Goal: Task Accomplishment & Management: Complete application form

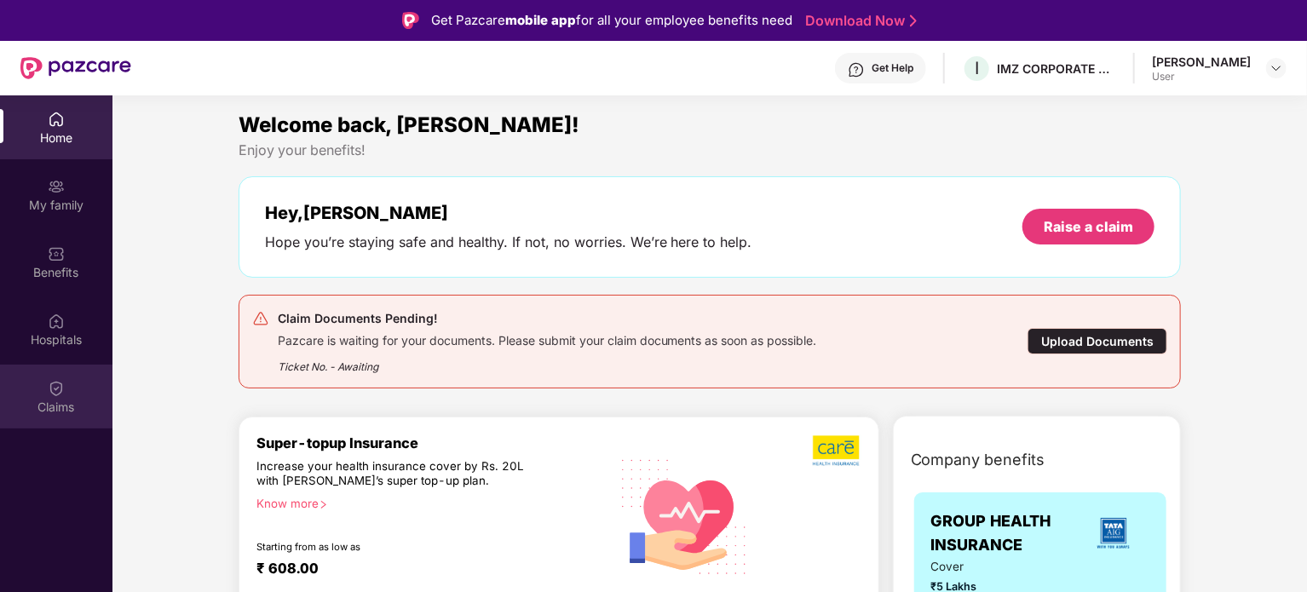
click at [64, 405] on div "Claims" at bounding box center [56, 407] width 112 height 17
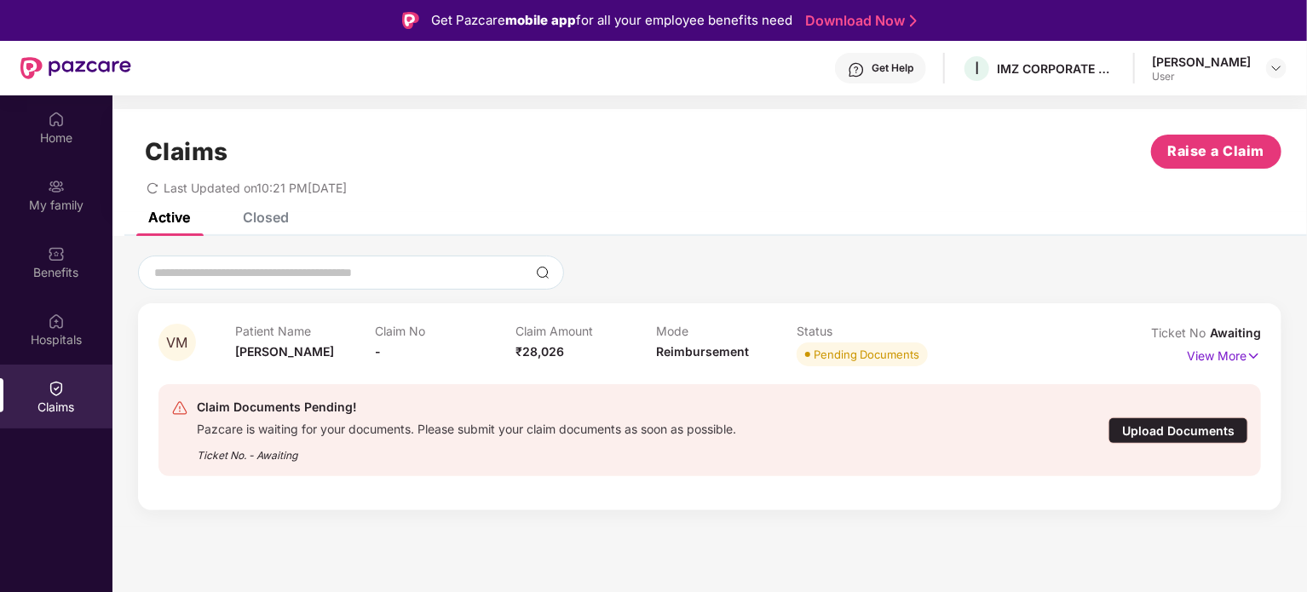
click at [1179, 435] on div "Upload Documents" at bounding box center [1178, 430] width 140 height 26
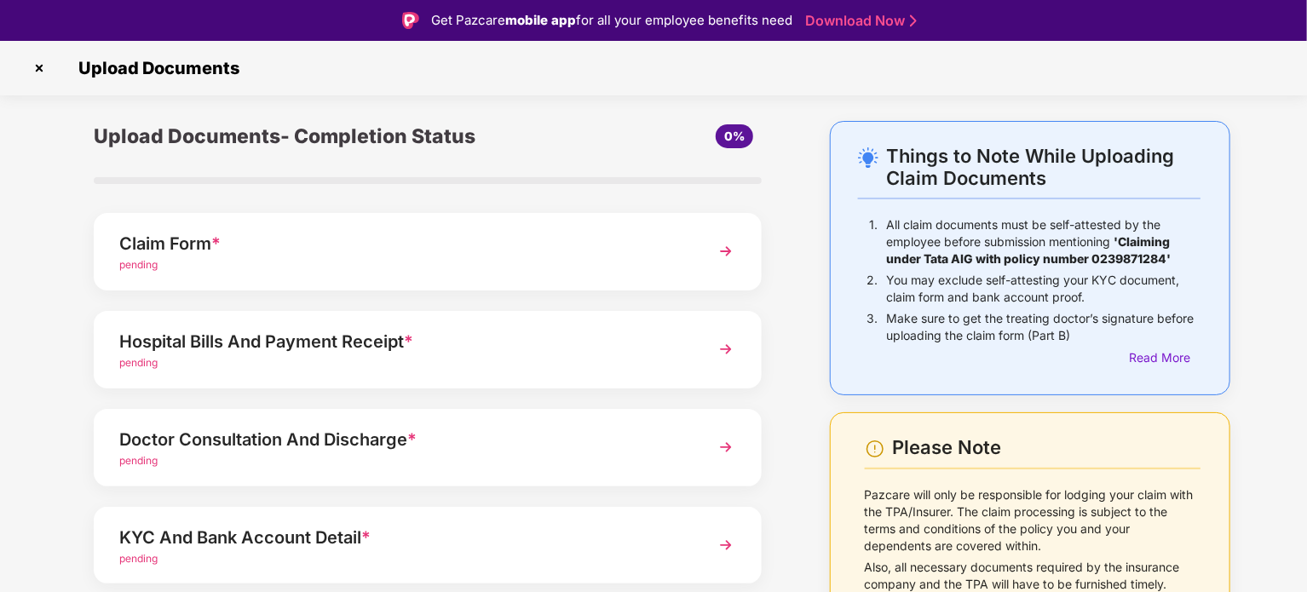
scroll to position [160, 0]
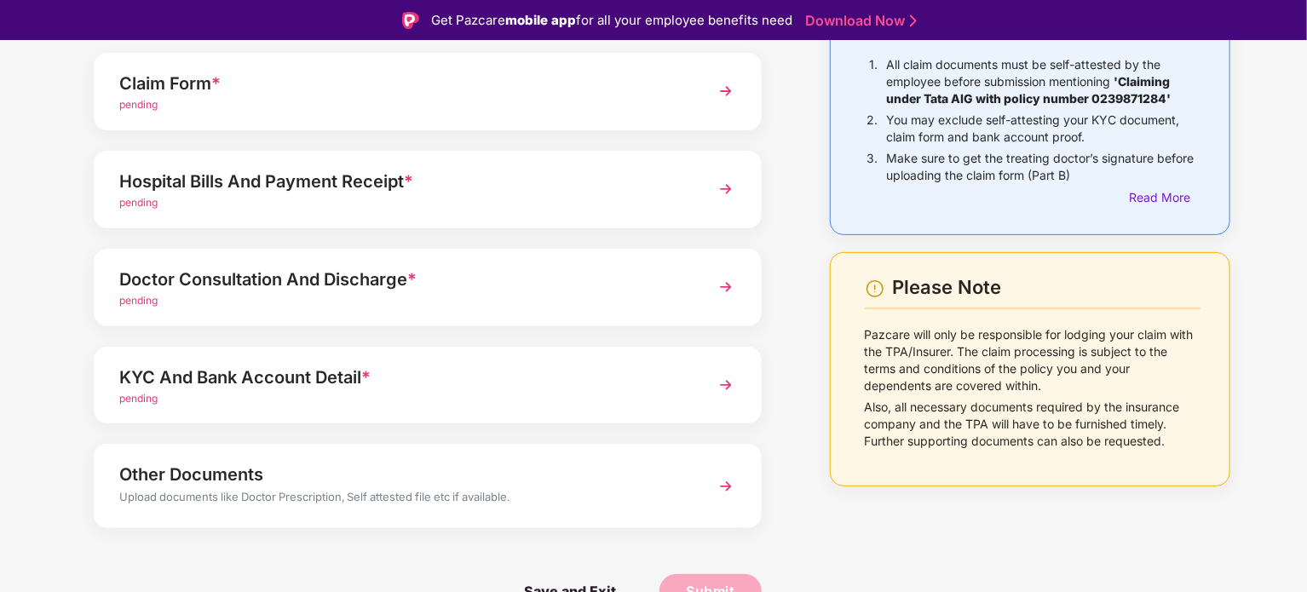
click at [331, 103] on div "pending" at bounding box center [401, 105] width 565 height 16
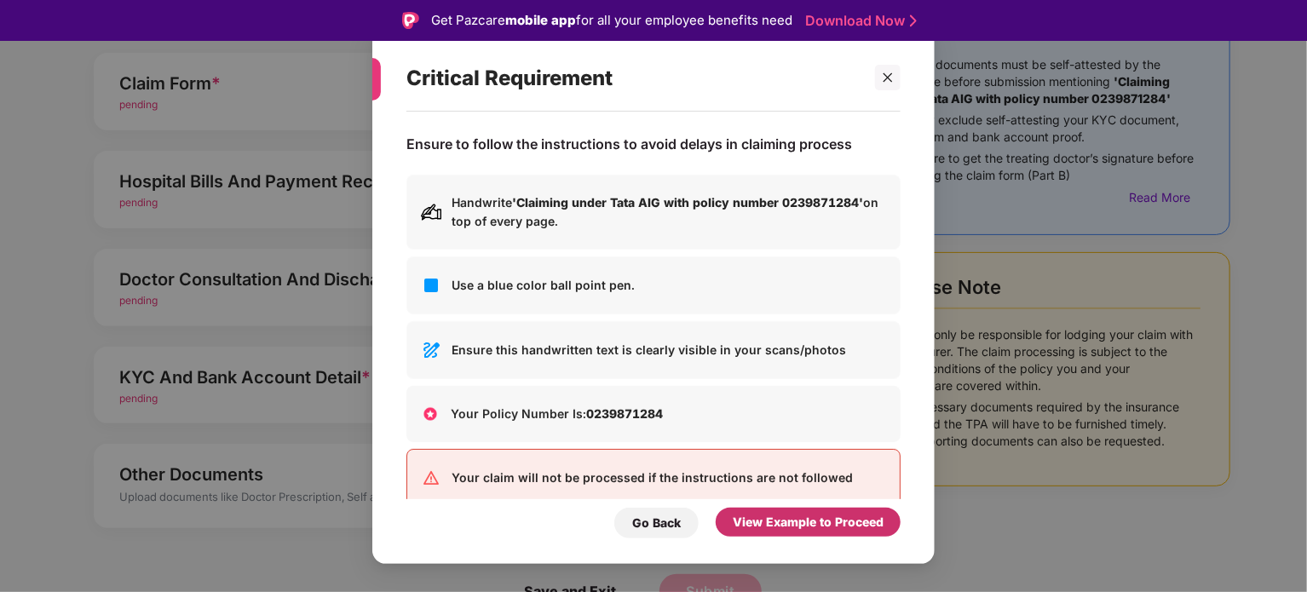
click at [770, 531] on div "View Example to Proceed" at bounding box center [808, 522] width 151 height 19
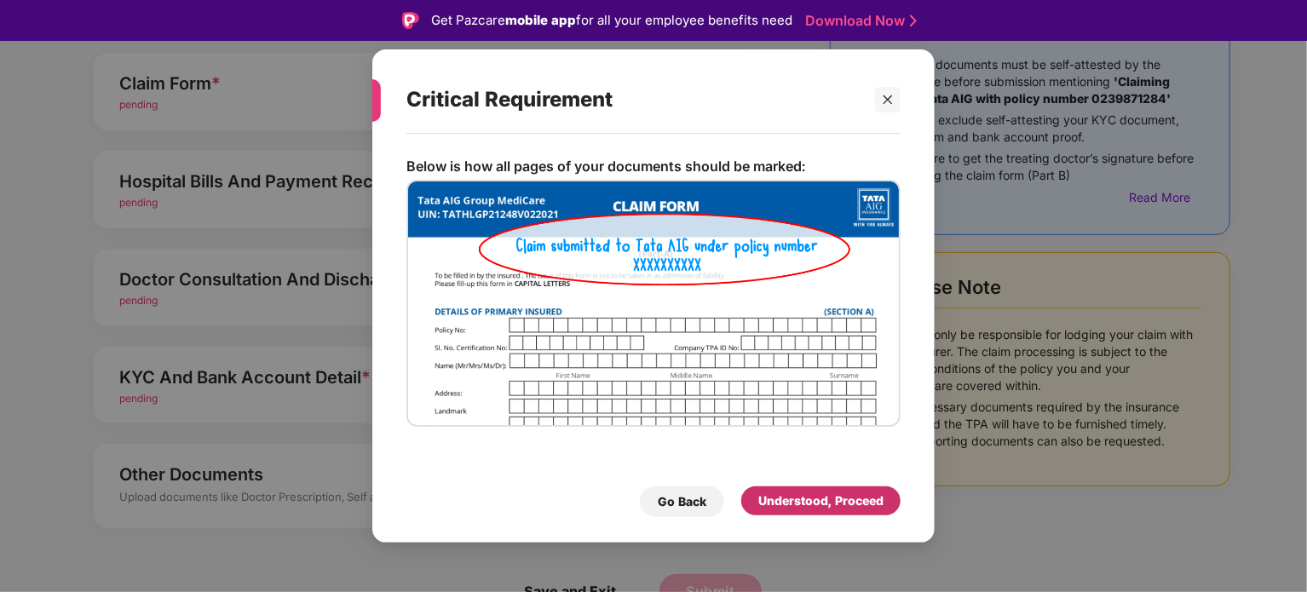
click at [776, 502] on div "Understood, Proceed" at bounding box center [820, 501] width 125 height 19
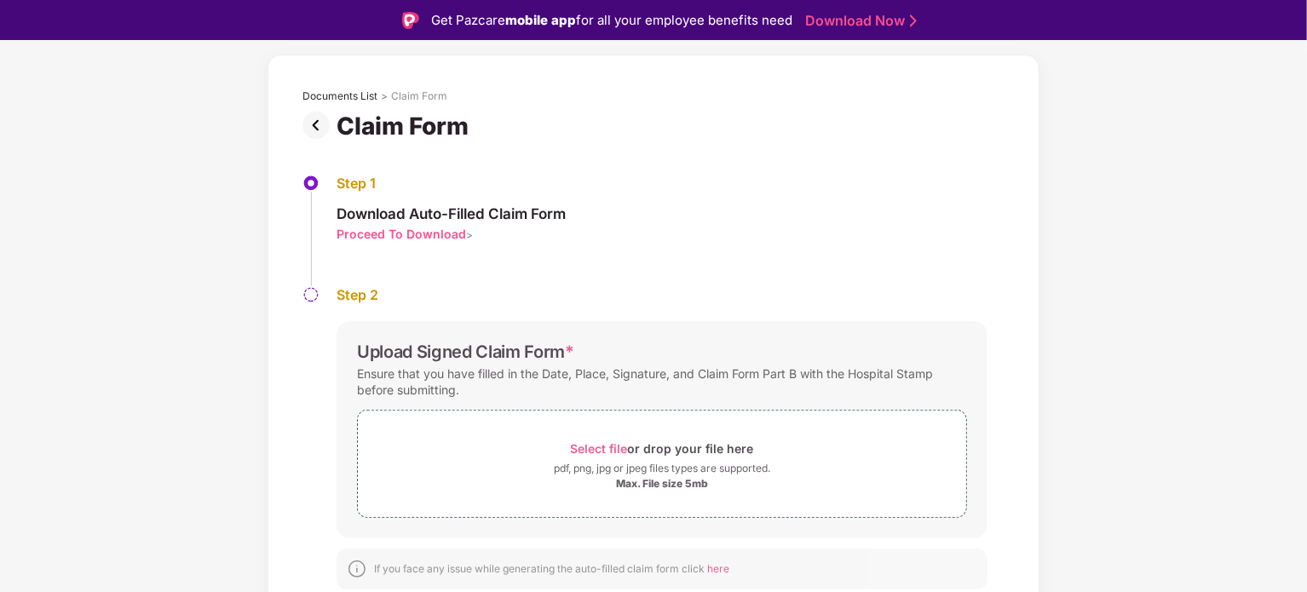
scroll to position [65, 0]
click at [593, 443] on span "Select file" at bounding box center [599, 450] width 57 height 14
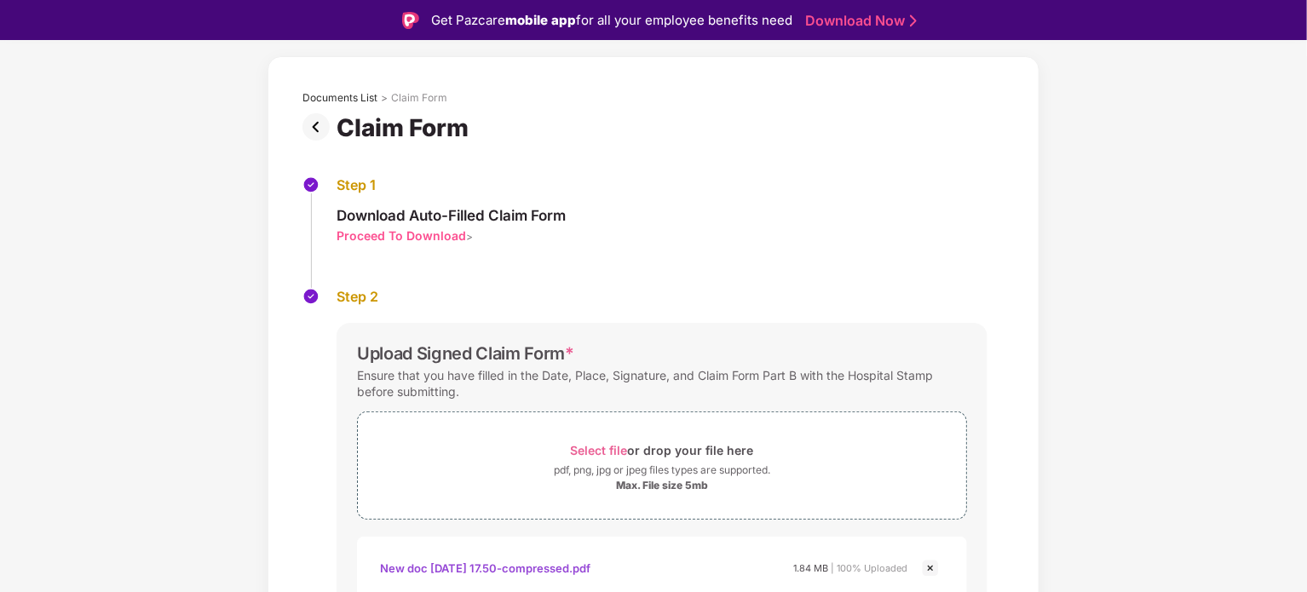
scroll to position [189, 0]
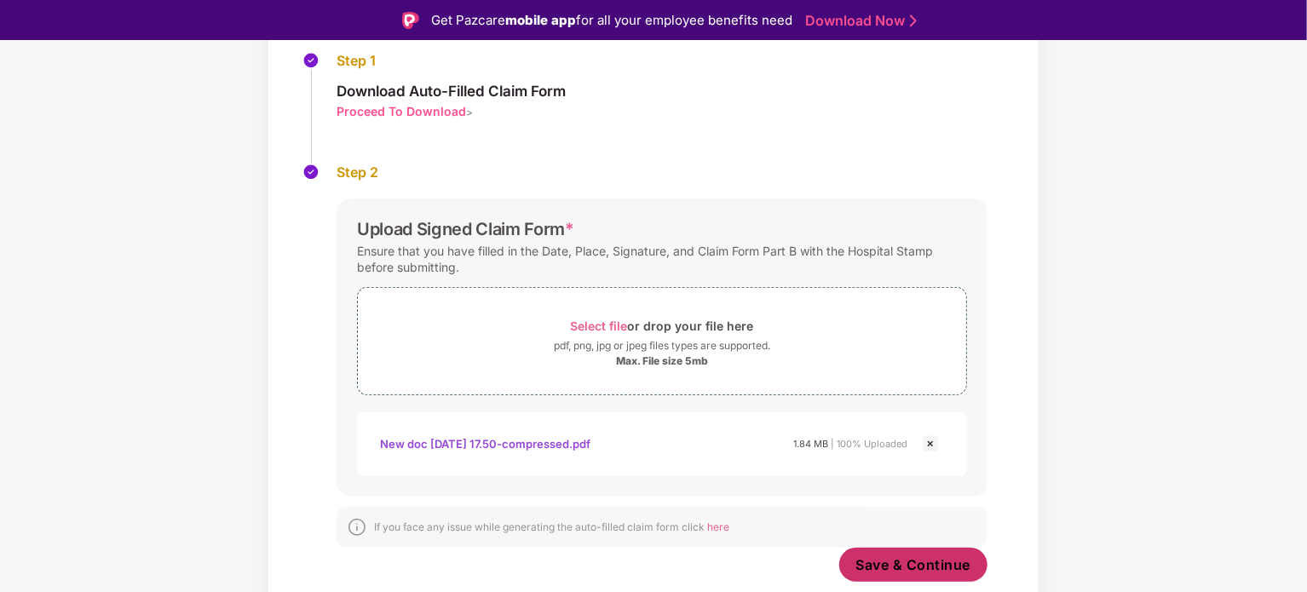
click at [913, 558] on span "Save & Continue" at bounding box center [913, 564] width 115 height 19
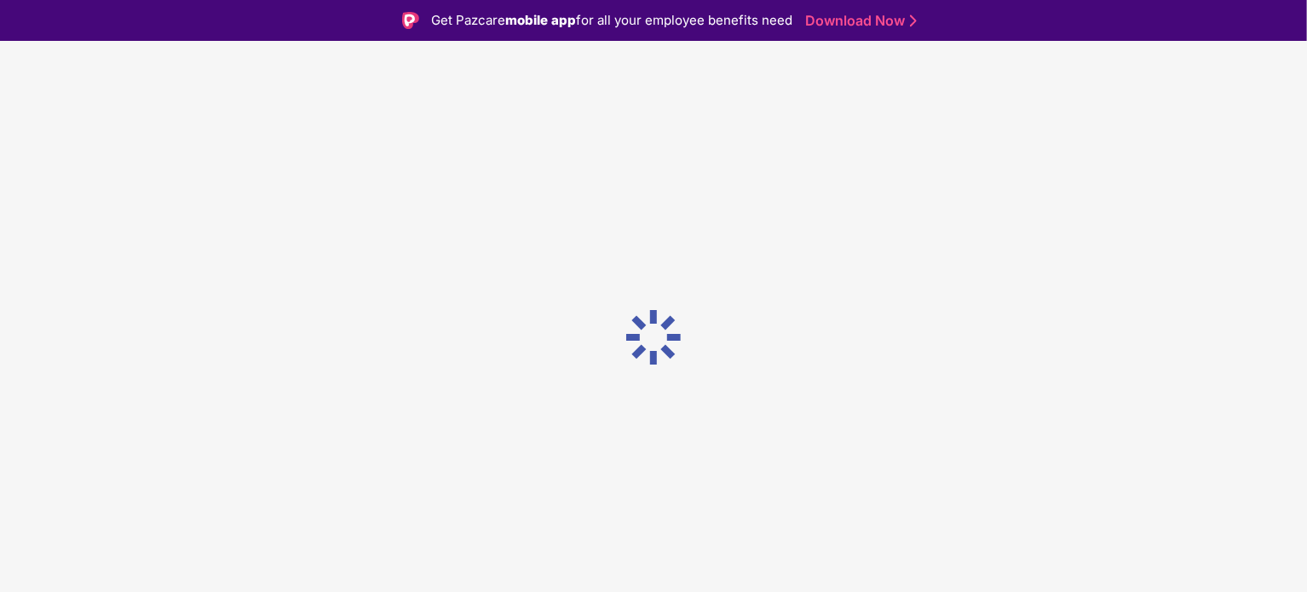
scroll to position [0, 0]
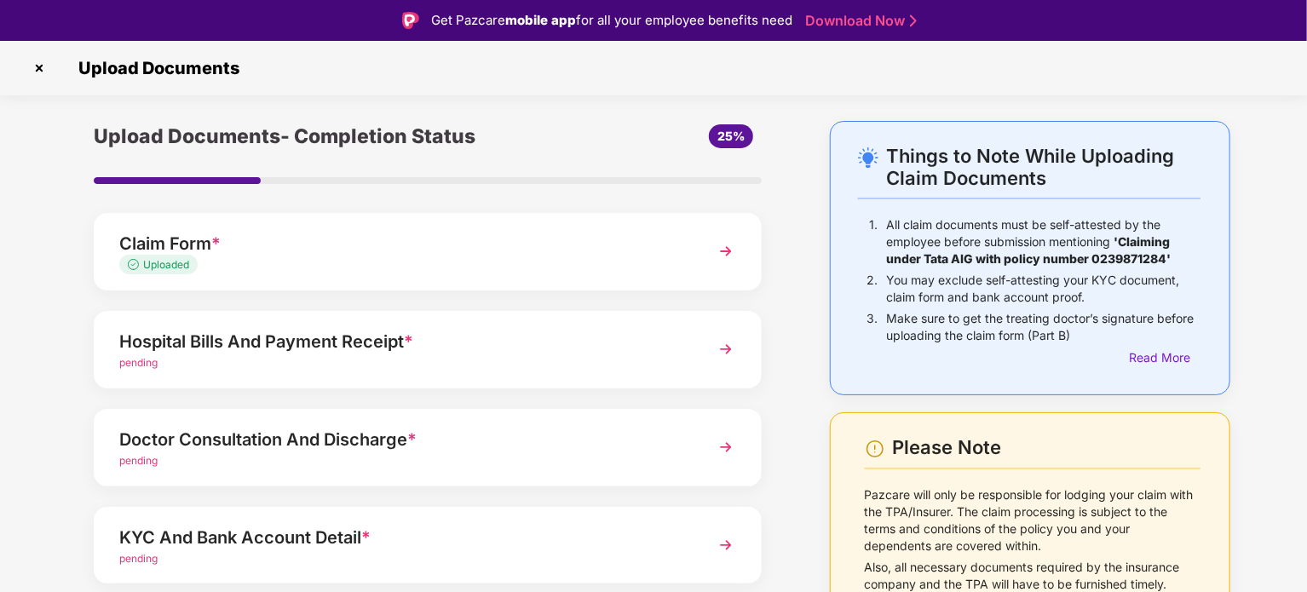
click at [422, 357] on div "pending" at bounding box center [401, 363] width 565 height 16
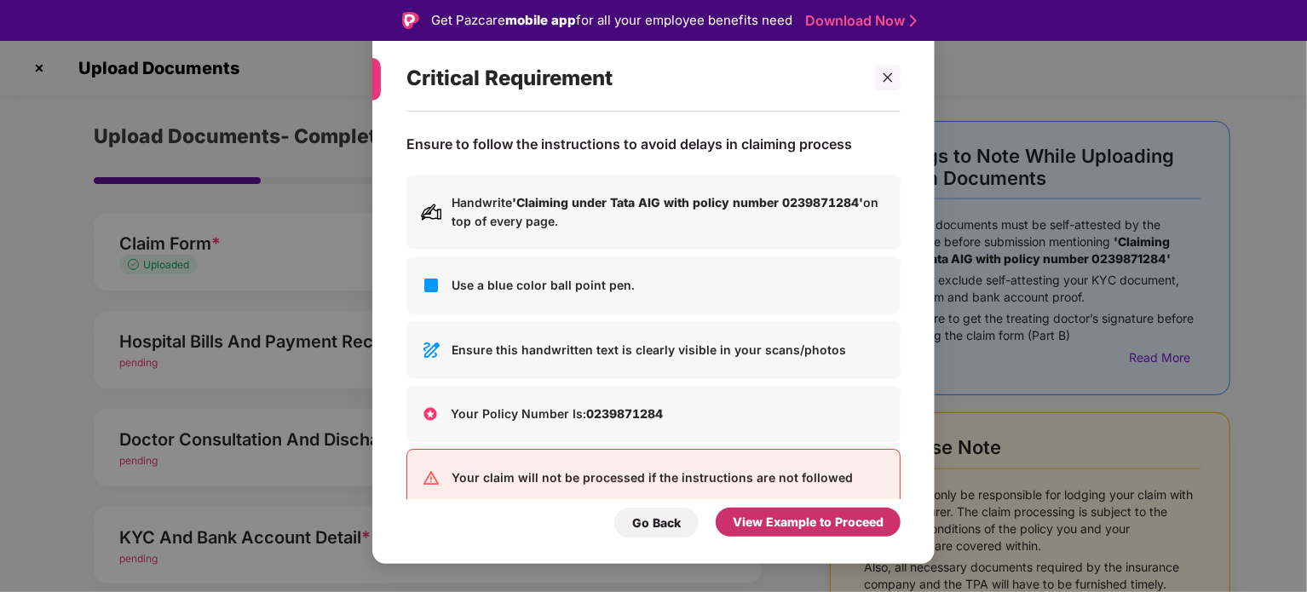
click at [754, 521] on div "View Example to Proceed" at bounding box center [808, 522] width 151 height 19
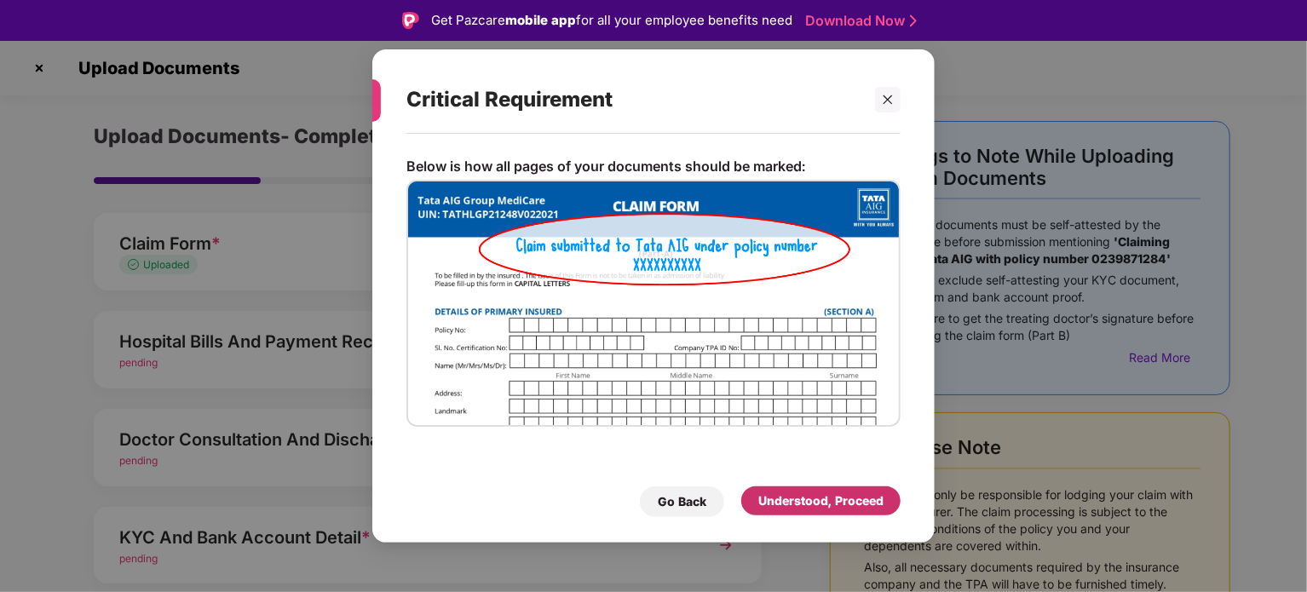
click at [767, 505] on div "Understood, Proceed" at bounding box center [820, 501] width 125 height 19
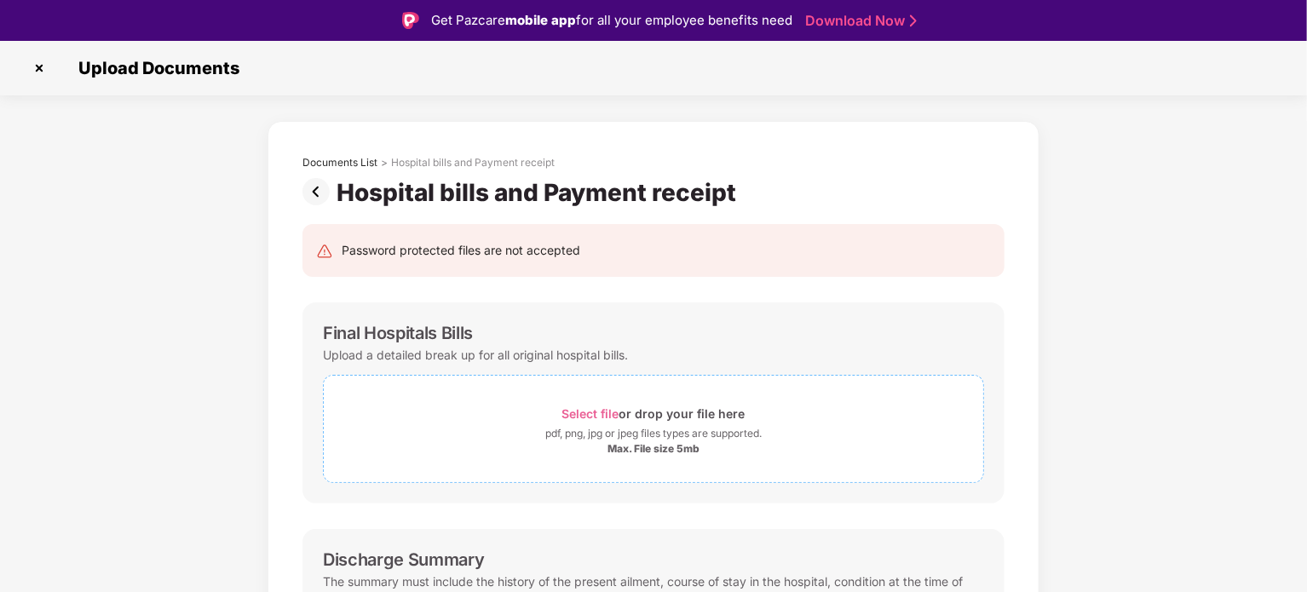
click at [608, 416] on span "Select file" at bounding box center [590, 413] width 57 height 14
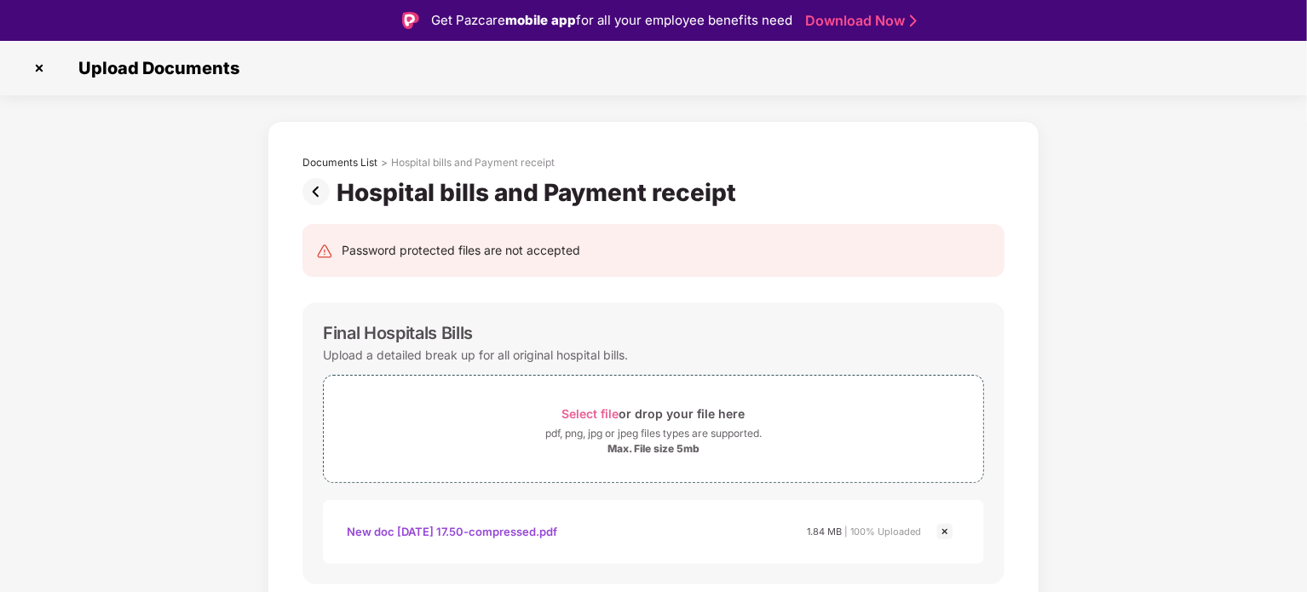
click at [946, 532] on img at bounding box center [945, 531] width 20 height 20
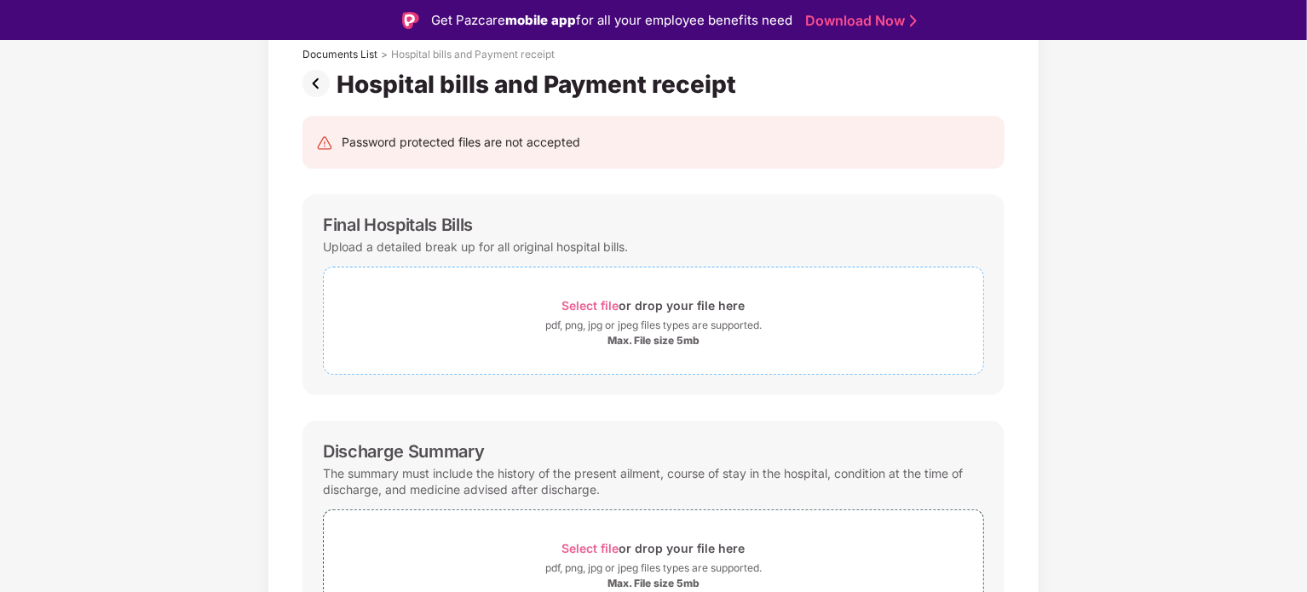
scroll to position [109, 0]
click at [589, 306] on span "Select file" at bounding box center [590, 304] width 57 height 14
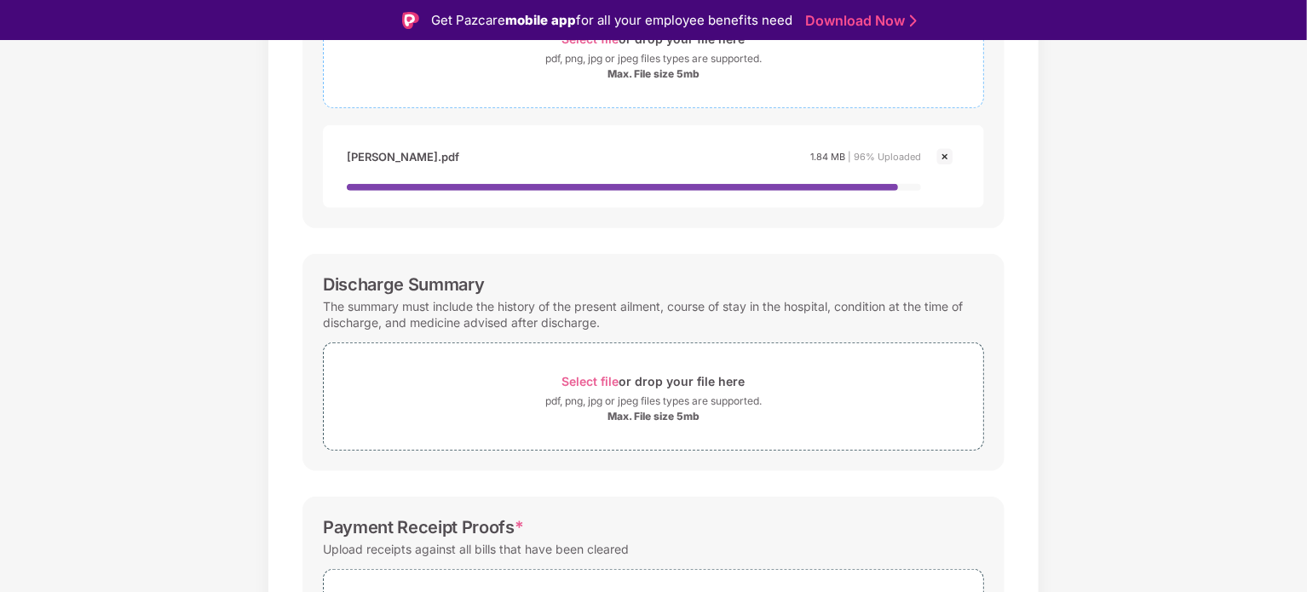
scroll to position [377, 0]
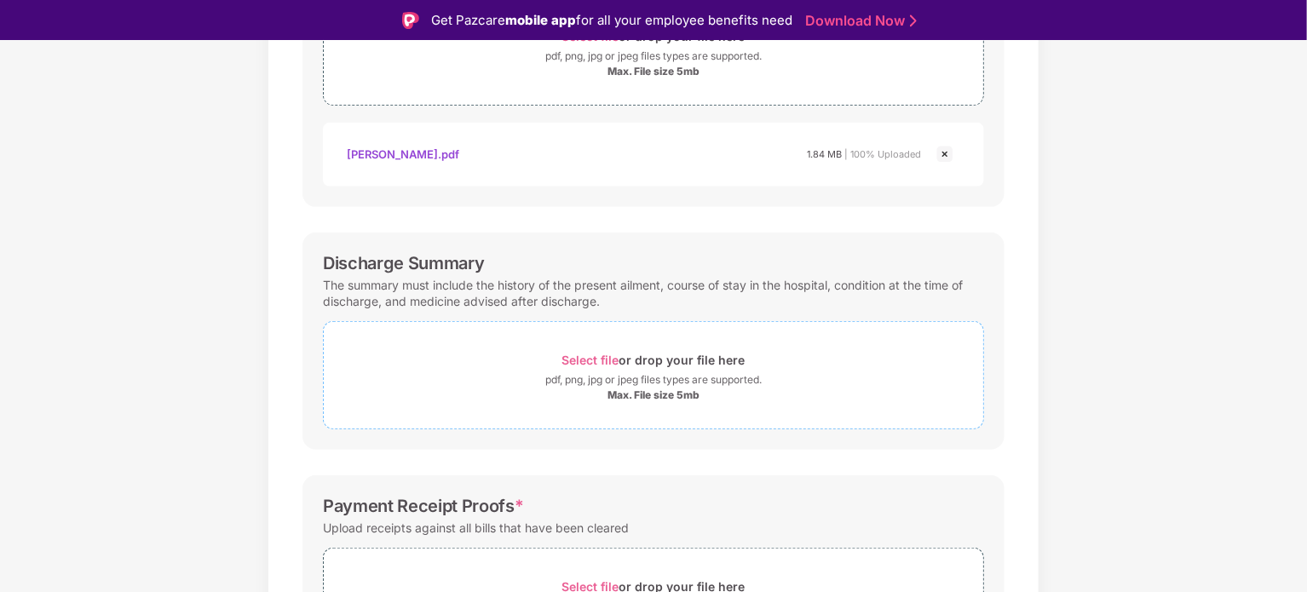
click at [581, 362] on span "Select file" at bounding box center [590, 360] width 57 height 14
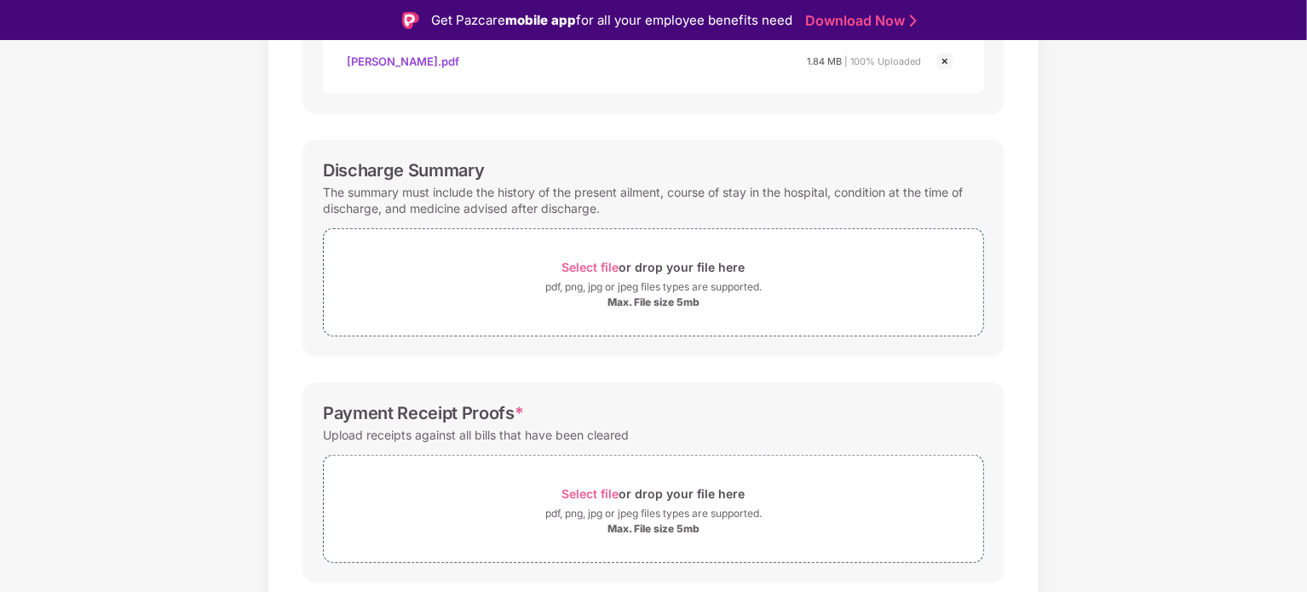
scroll to position [470, 0]
click at [579, 264] on span "Select file" at bounding box center [590, 267] width 57 height 14
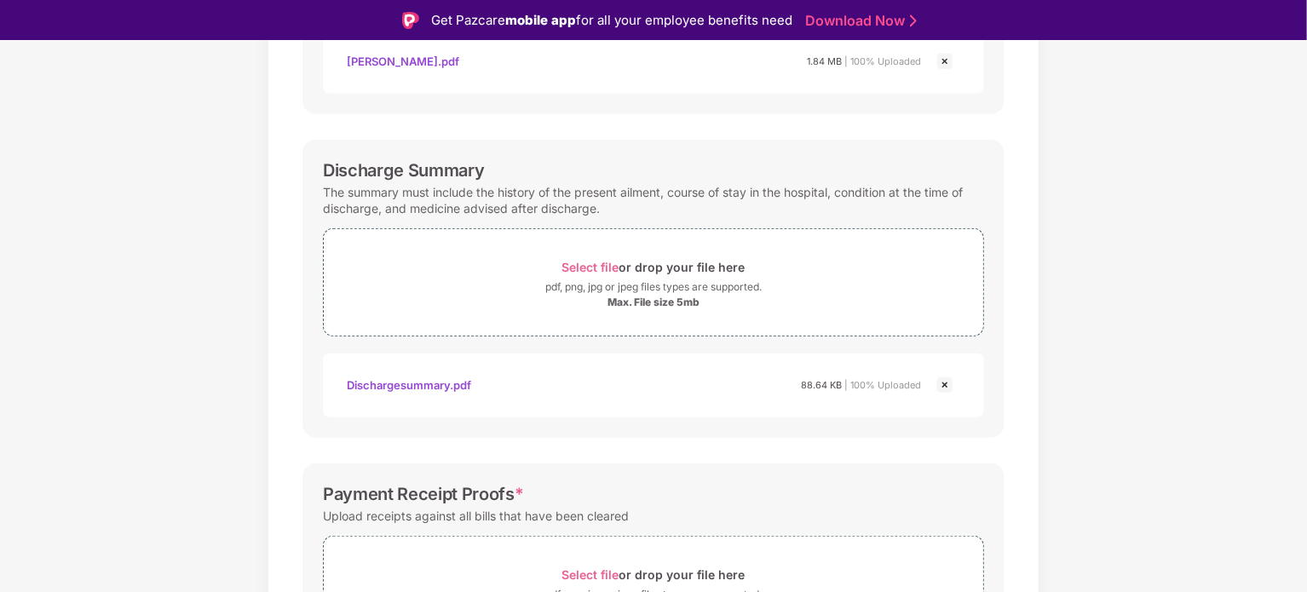
scroll to position [603, 0]
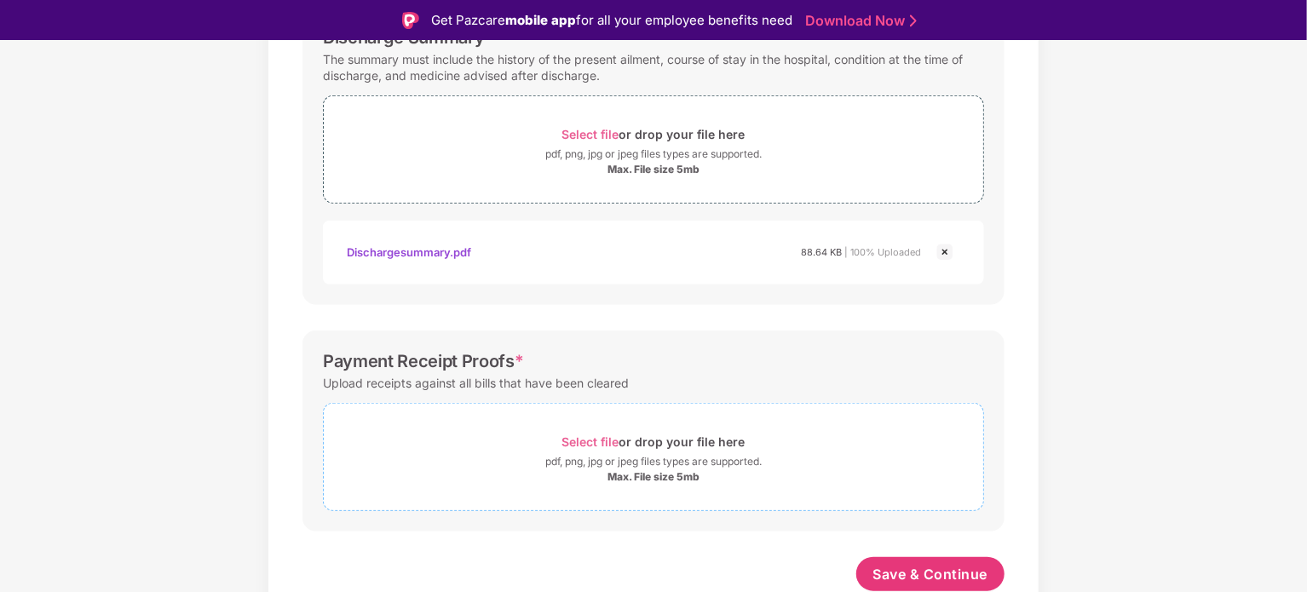
click at [598, 443] on span "Select file" at bounding box center [590, 441] width 57 height 14
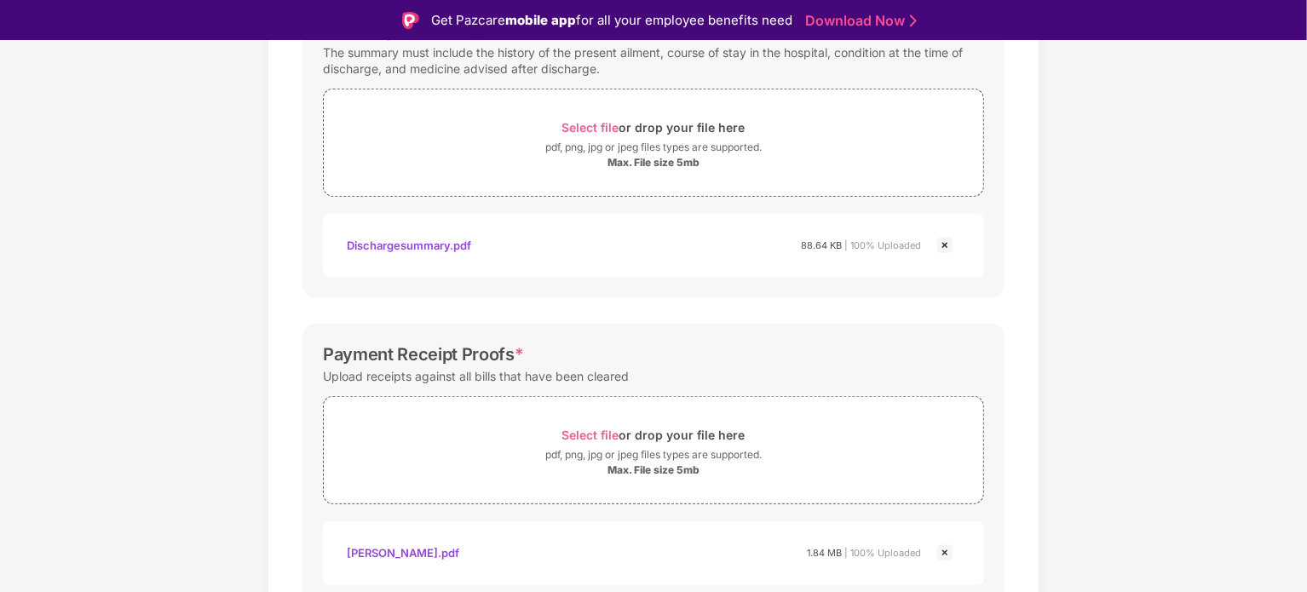
scroll to position [684, 0]
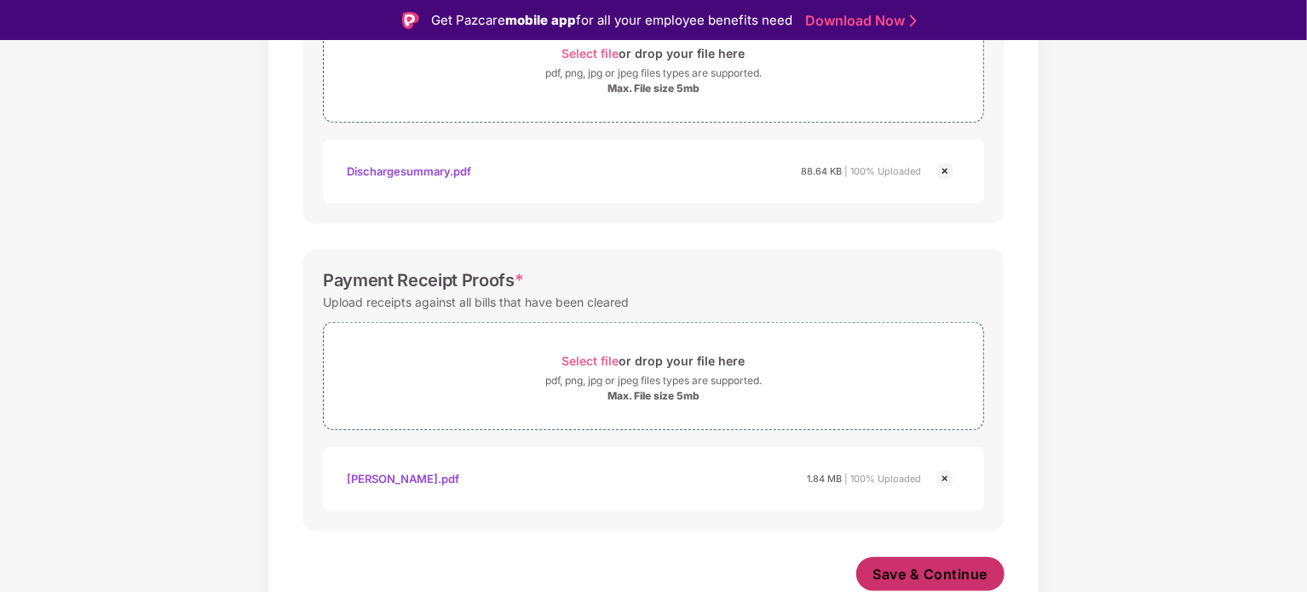
click at [937, 577] on span "Save & Continue" at bounding box center [930, 574] width 115 height 19
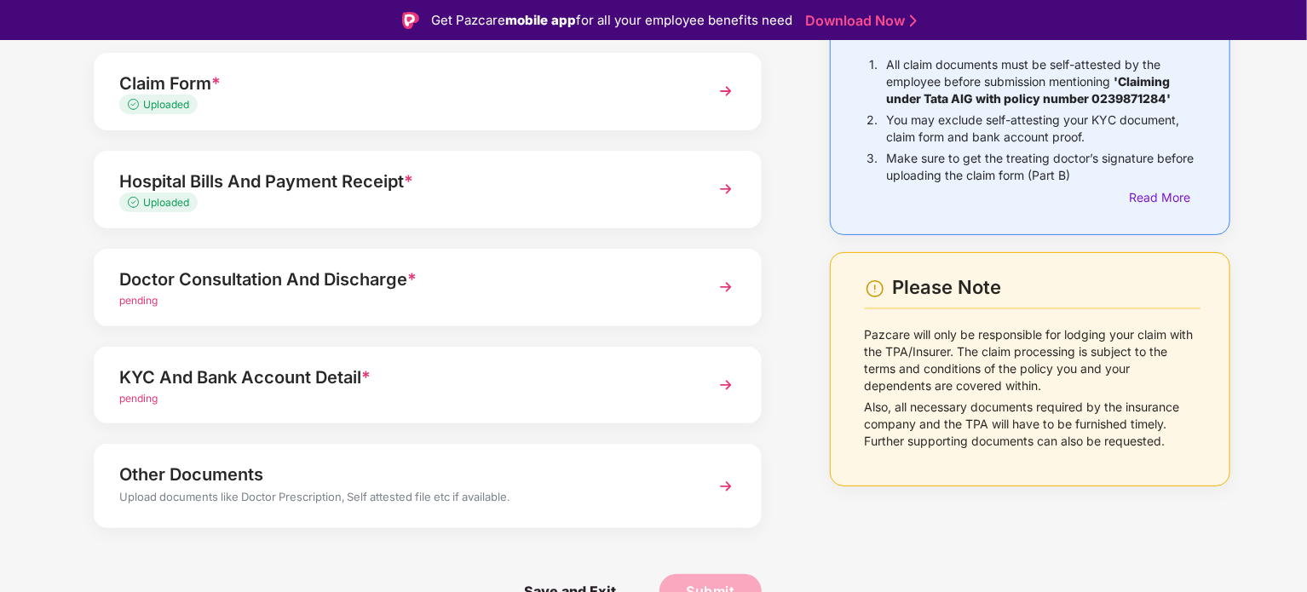
scroll to position [0, 0]
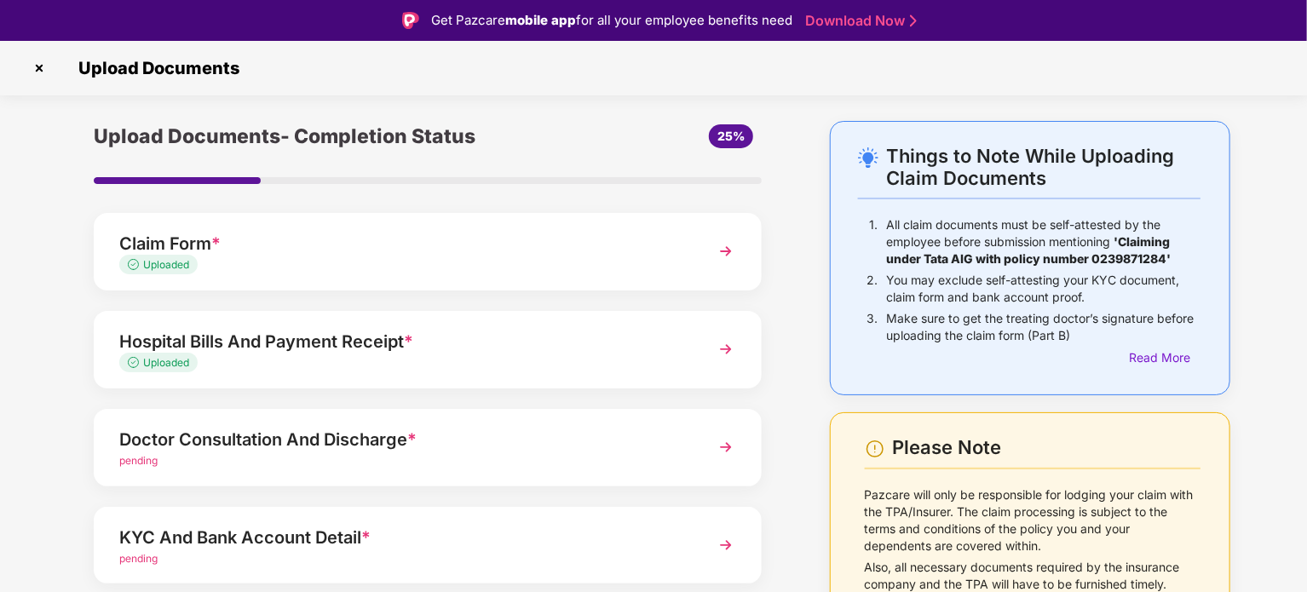
click at [258, 262] on div "Uploaded" at bounding box center [401, 265] width 565 height 16
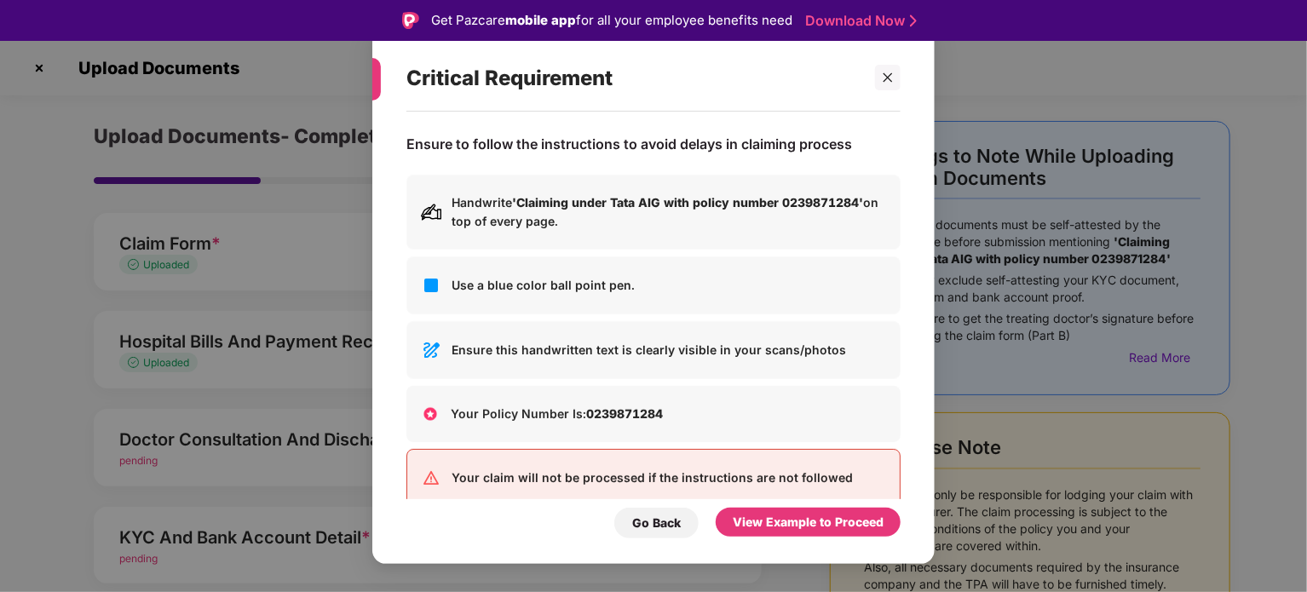
scroll to position [31, 0]
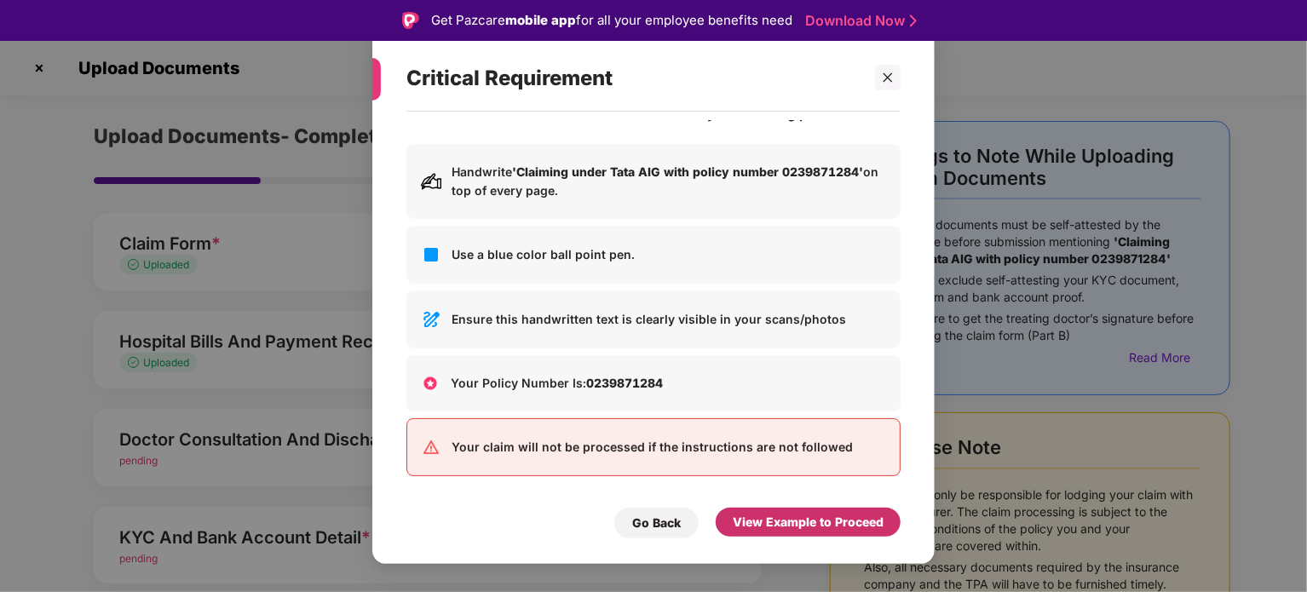
click at [787, 521] on div "View Example to Proceed" at bounding box center [808, 522] width 151 height 19
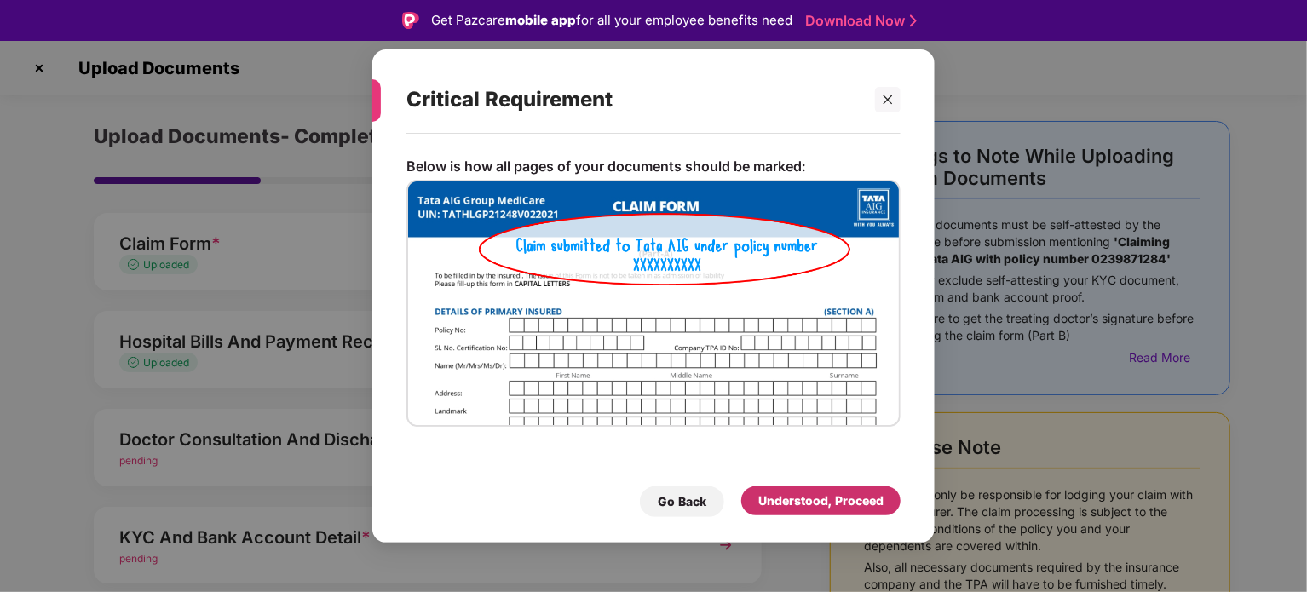
click at [777, 496] on div "Understood, Proceed" at bounding box center [820, 501] width 125 height 19
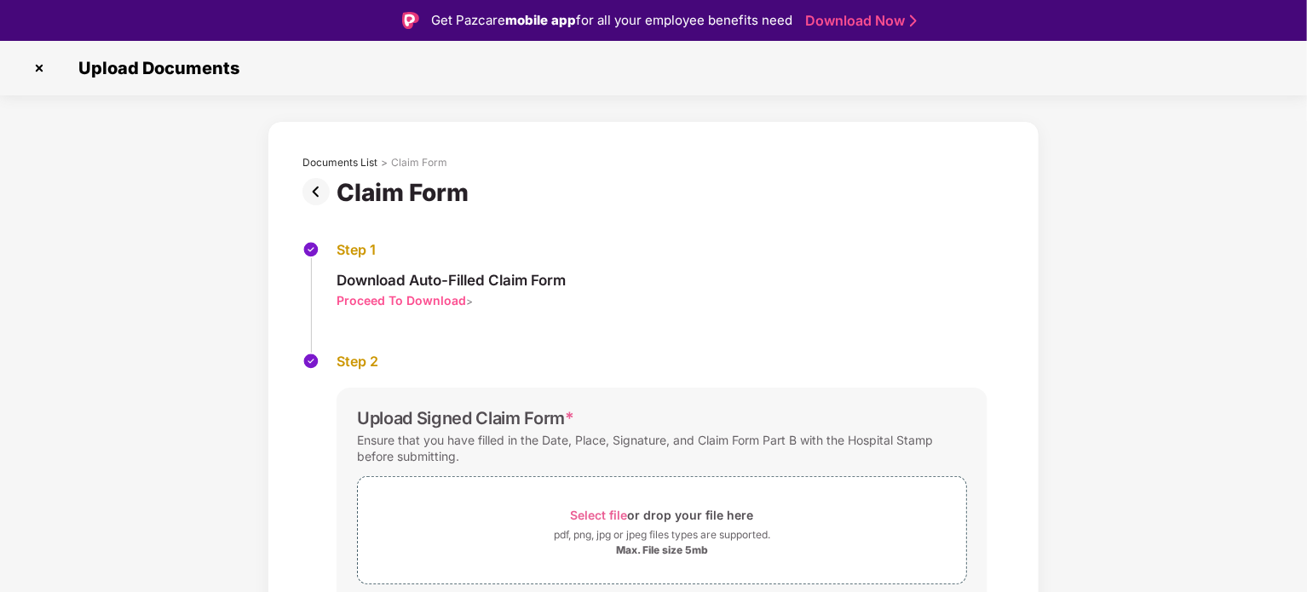
scroll to position [146, 0]
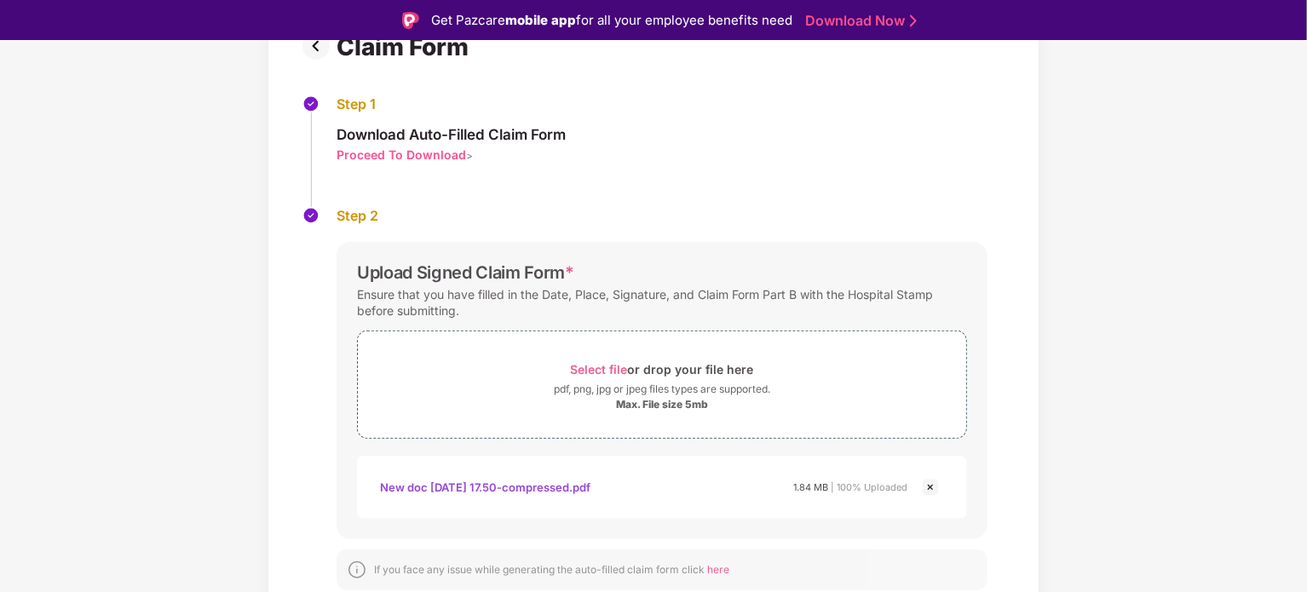
click at [928, 490] on img at bounding box center [930, 487] width 20 height 20
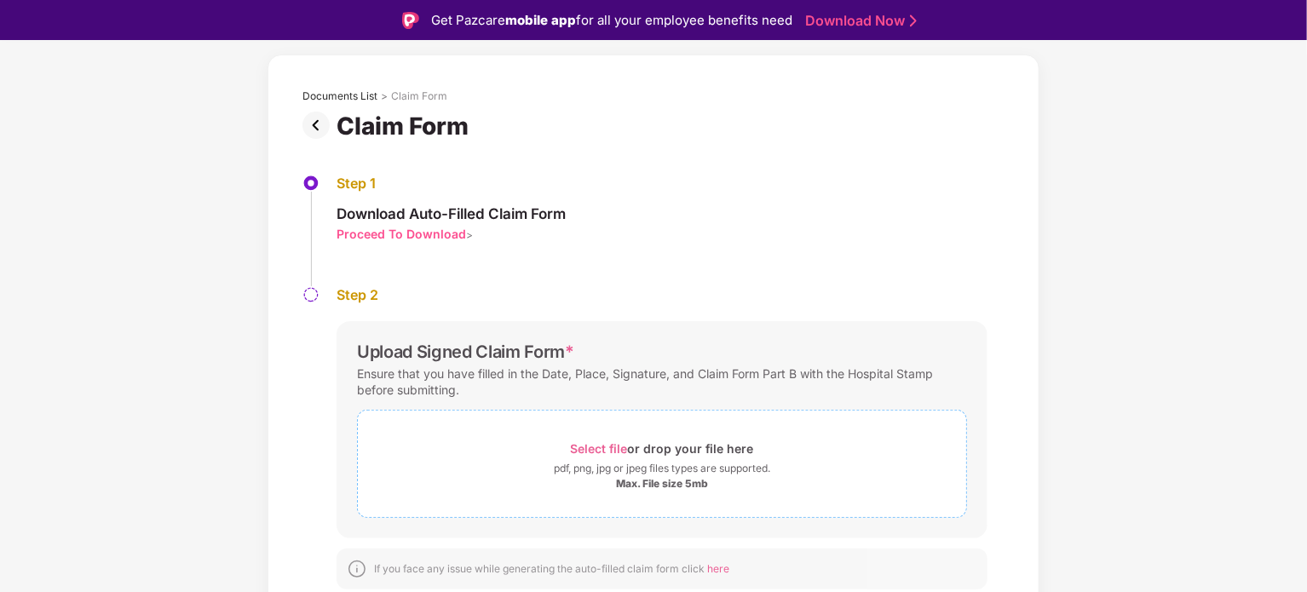
scroll to position [65, 0]
click at [607, 446] on span "Select file" at bounding box center [599, 450] width 57 height 14
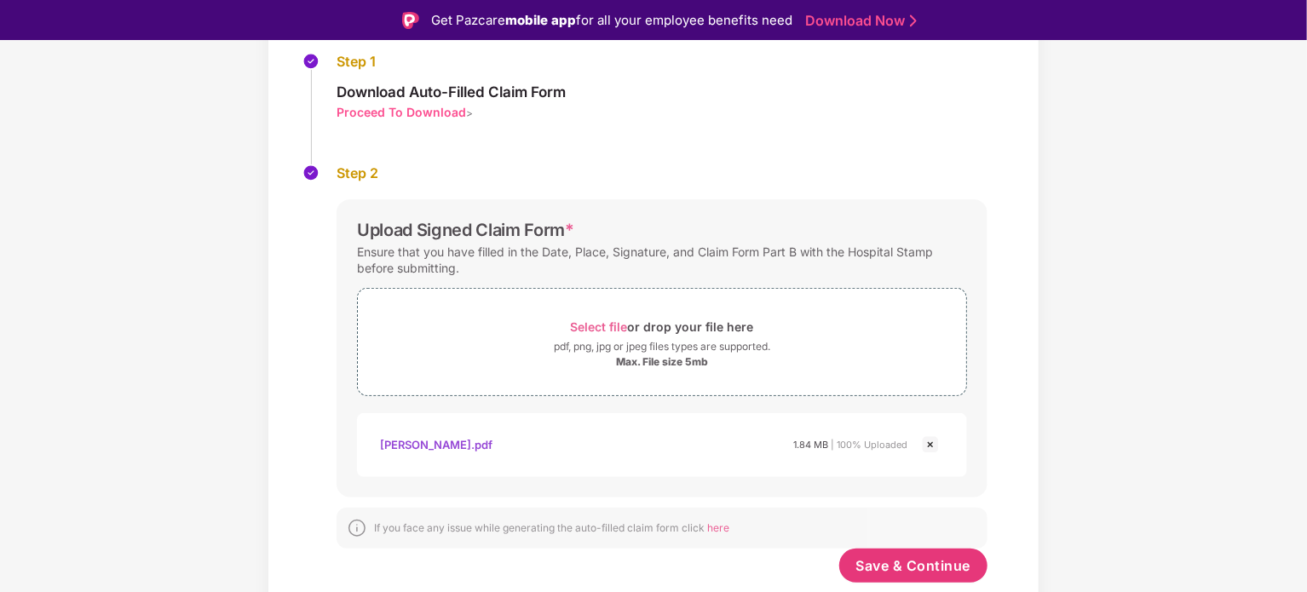
scroll to position [187, 0]
click at [893, 576] on button "Save & Continue" at bounding box center [913, 566] width 149 height 34
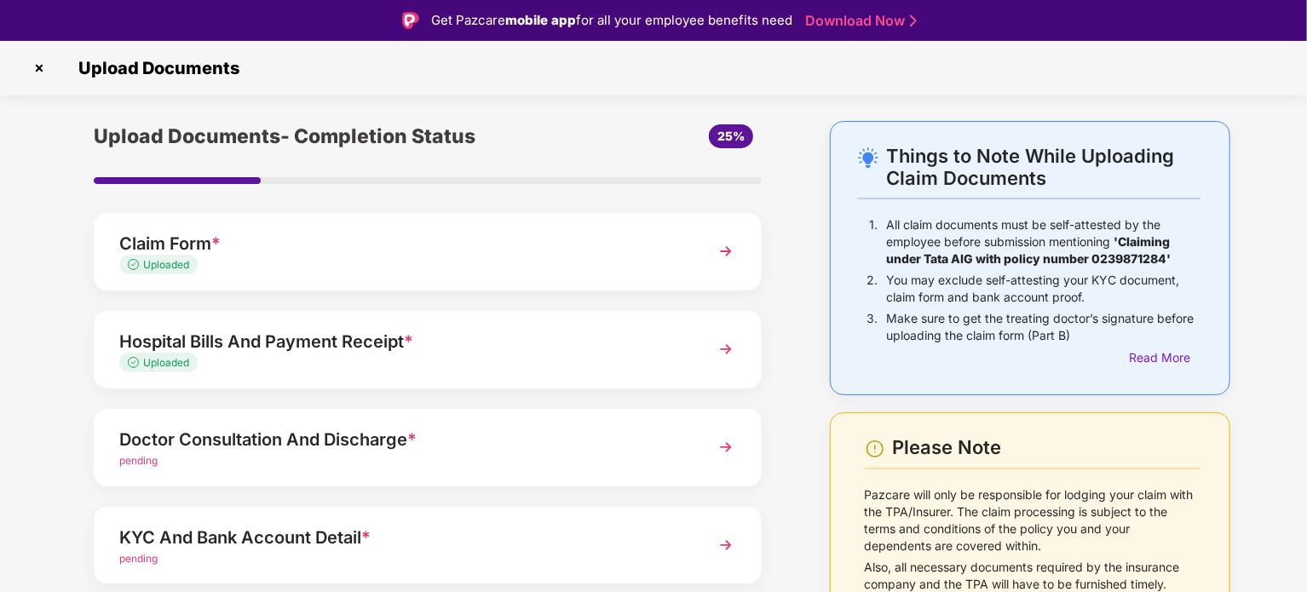
scroll to position [160, 0]
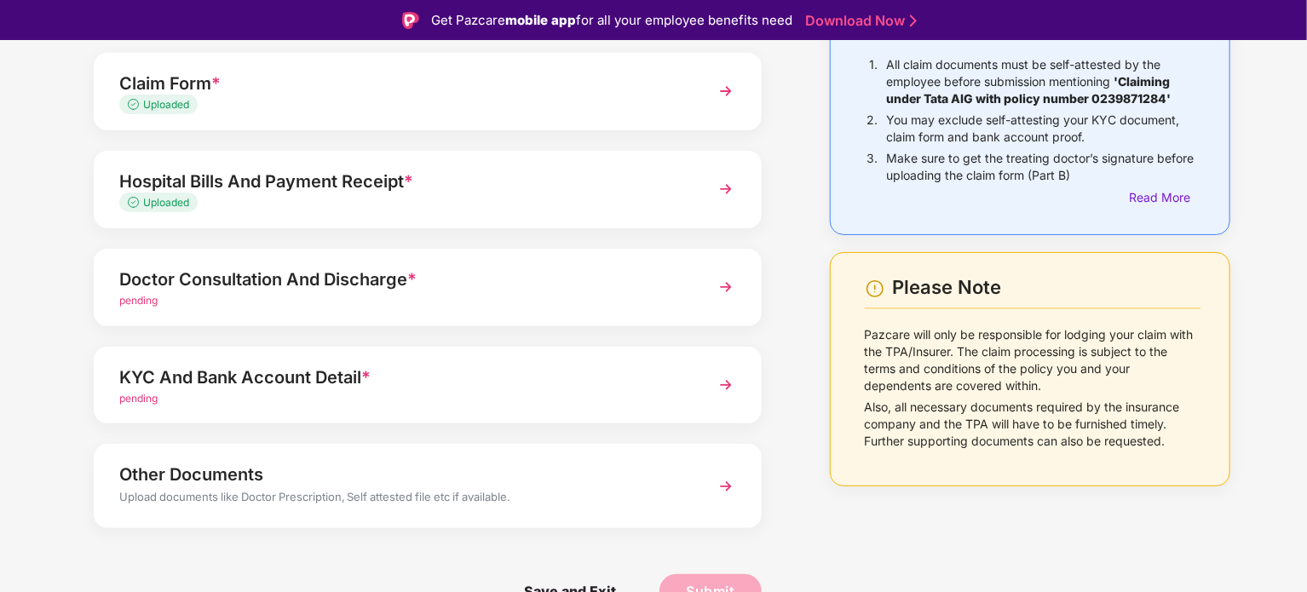
click at [314, 289] on div "Doctor Consultation And Discharge *" at bounding box center [401, 279] width 565 height 27
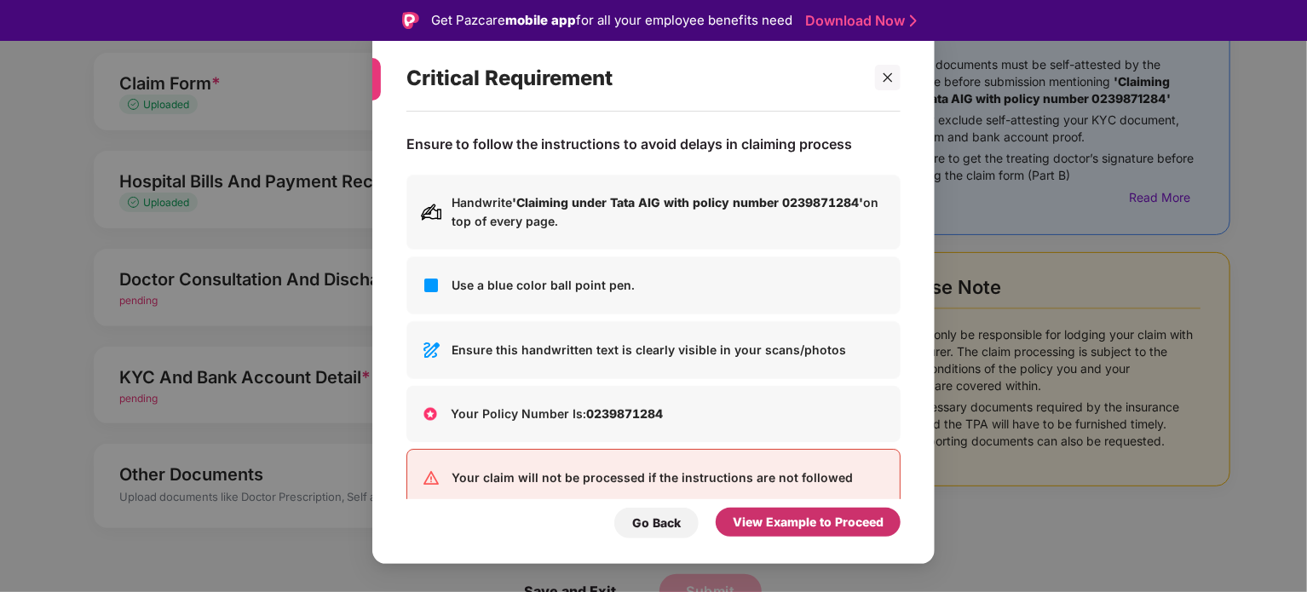
click at [774, 521] on div "View Example to Proceed" at bounding box center [808, 522] width 151 height 19
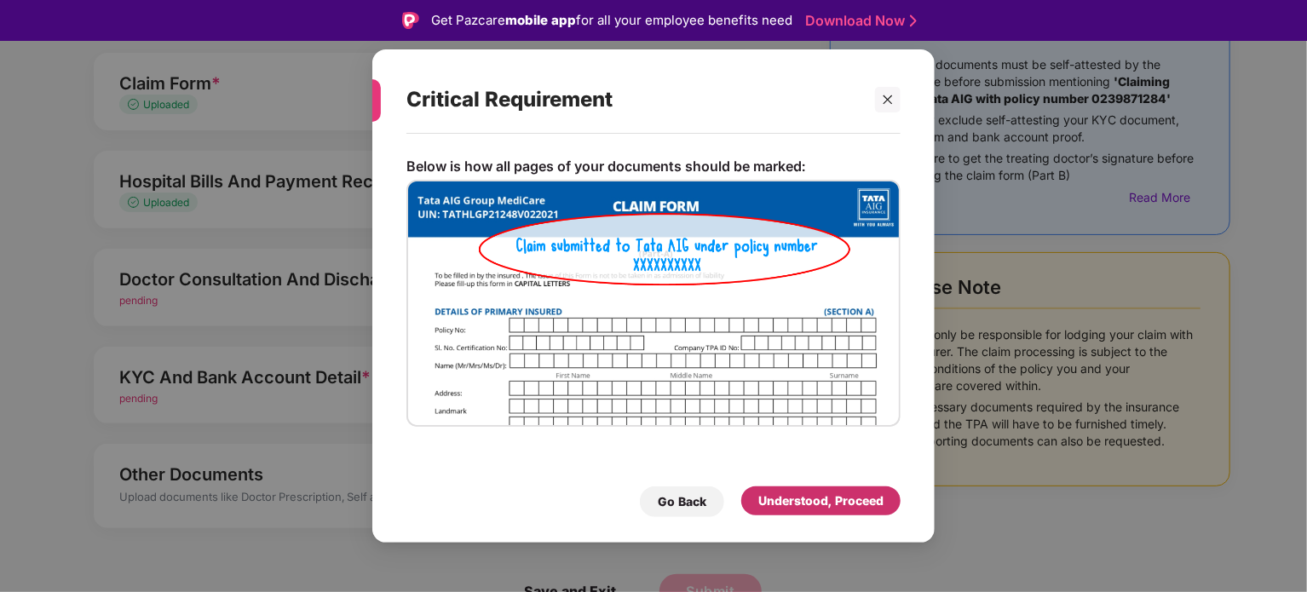
click at [794, 497] on div "Understood, Proceed" at bounding box center [820, 501] width 125 height 19
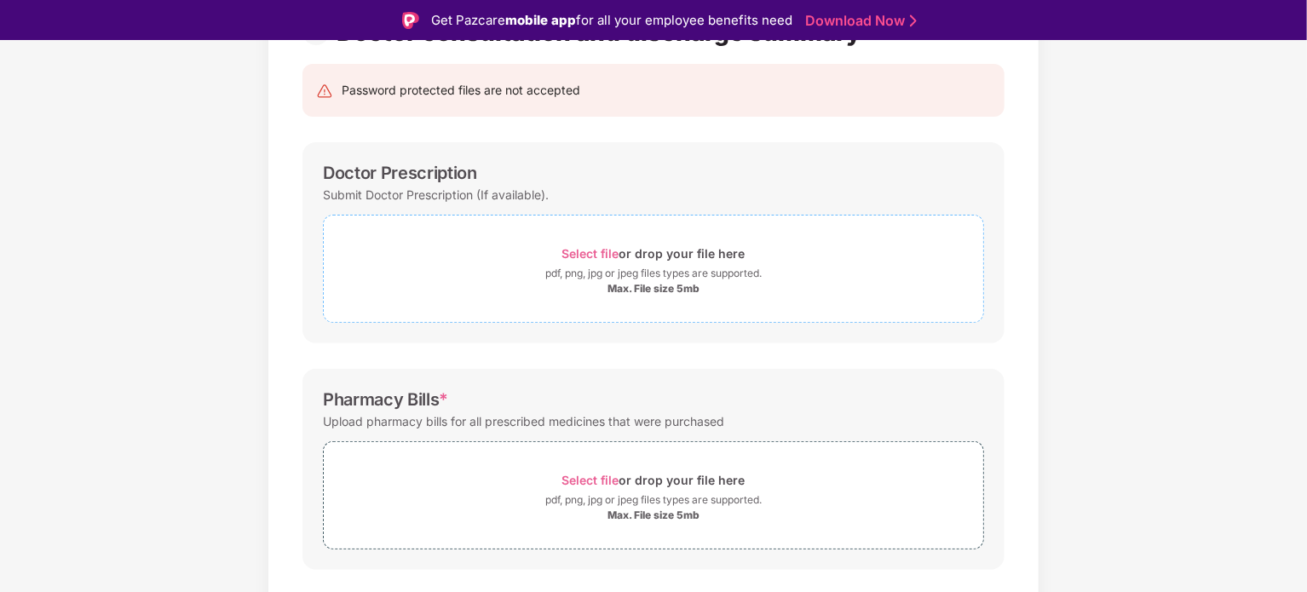
click at [596, 255] on span "Select file" at bounding box center [590, 253] width 57 height 14
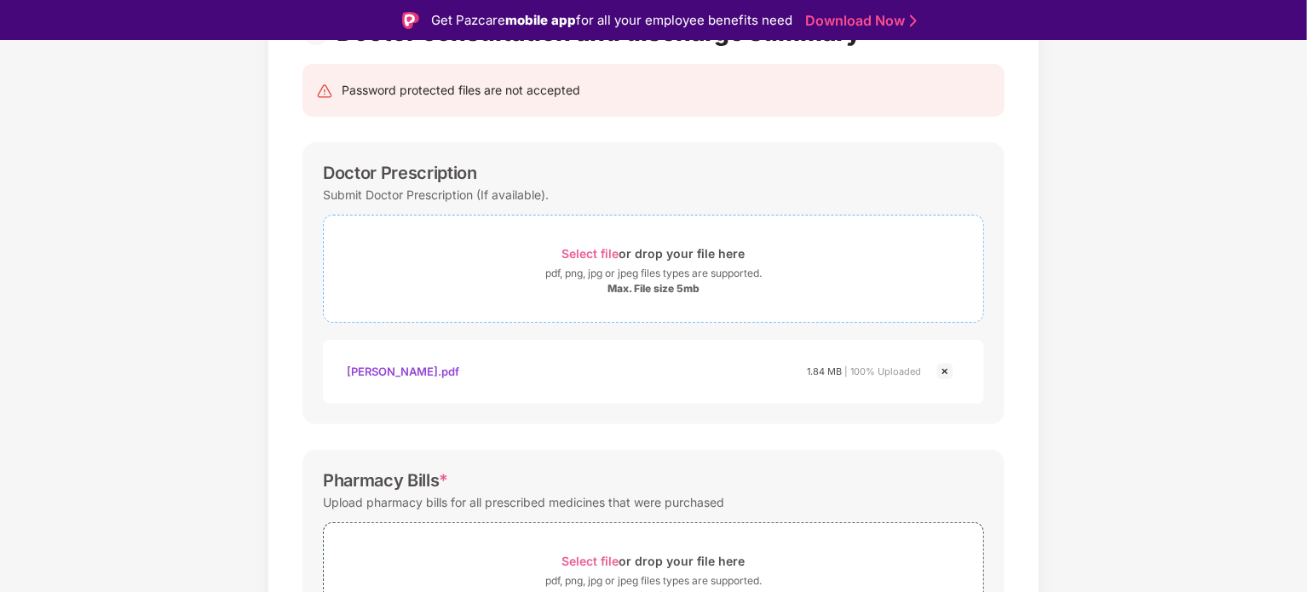
click at [603, 256] on span "Select file" at bounding box center [590, 253] width 57 height 14
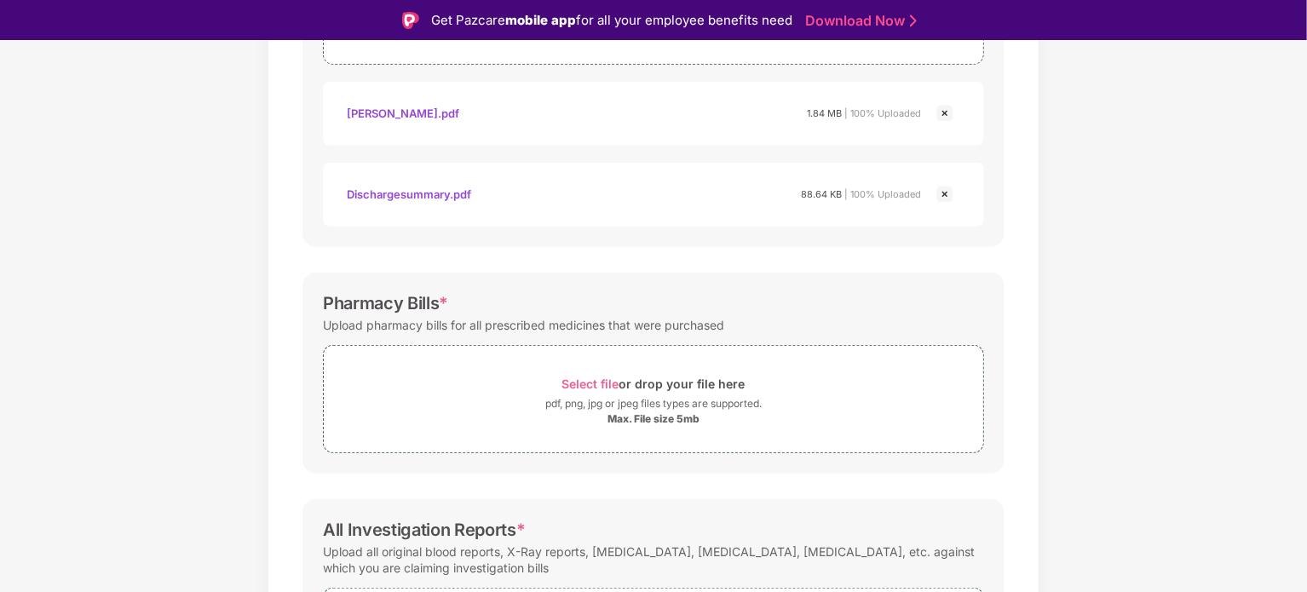
scroll to position [439, 0]
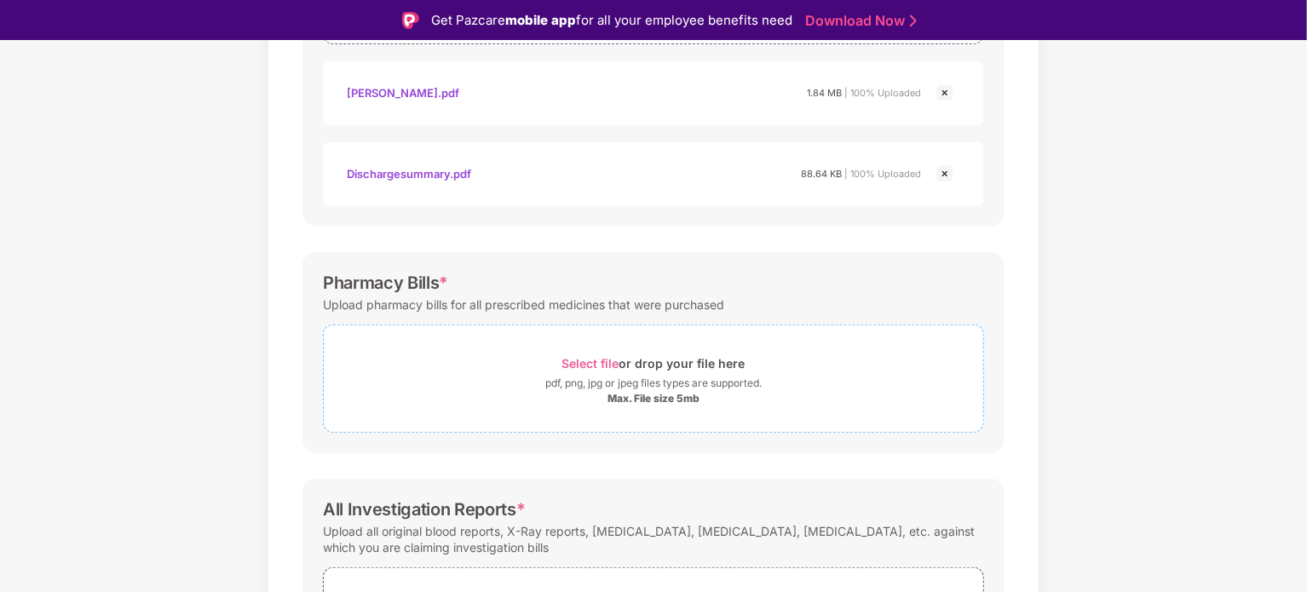
click at [610, 357] on span "Select file" at bounding box center [590, 363] width 57 height 14
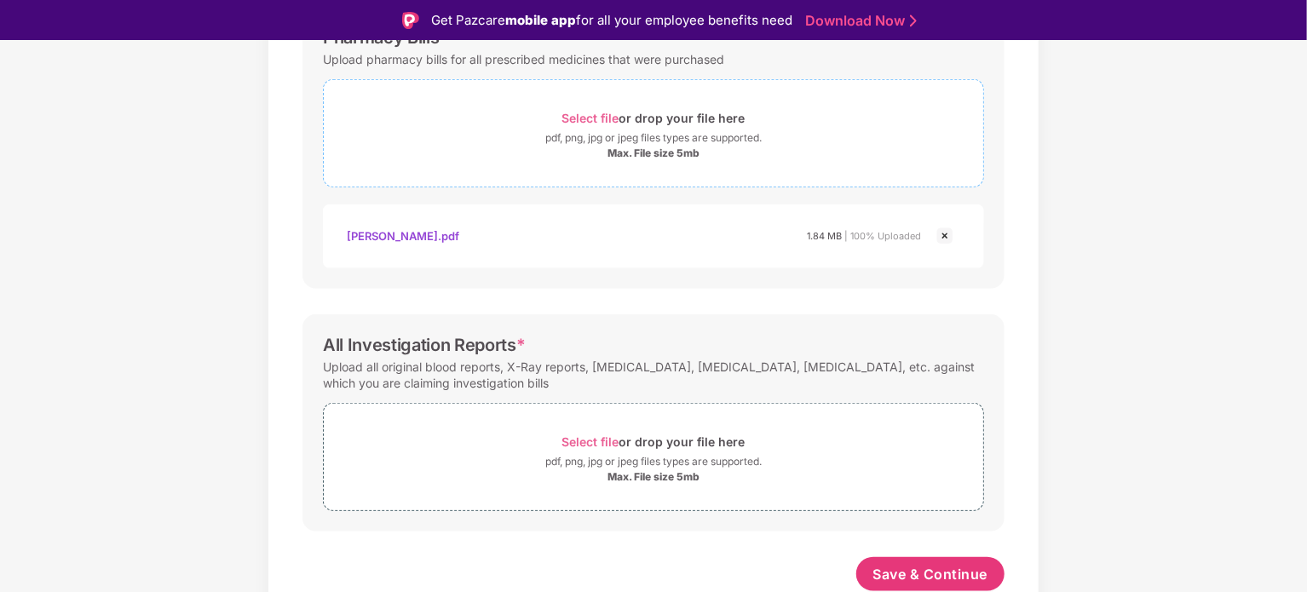
scroll to position [684, 0]
click at [612, 439] on span "Select file" at bounding box center [590, 441] width 57 height 14
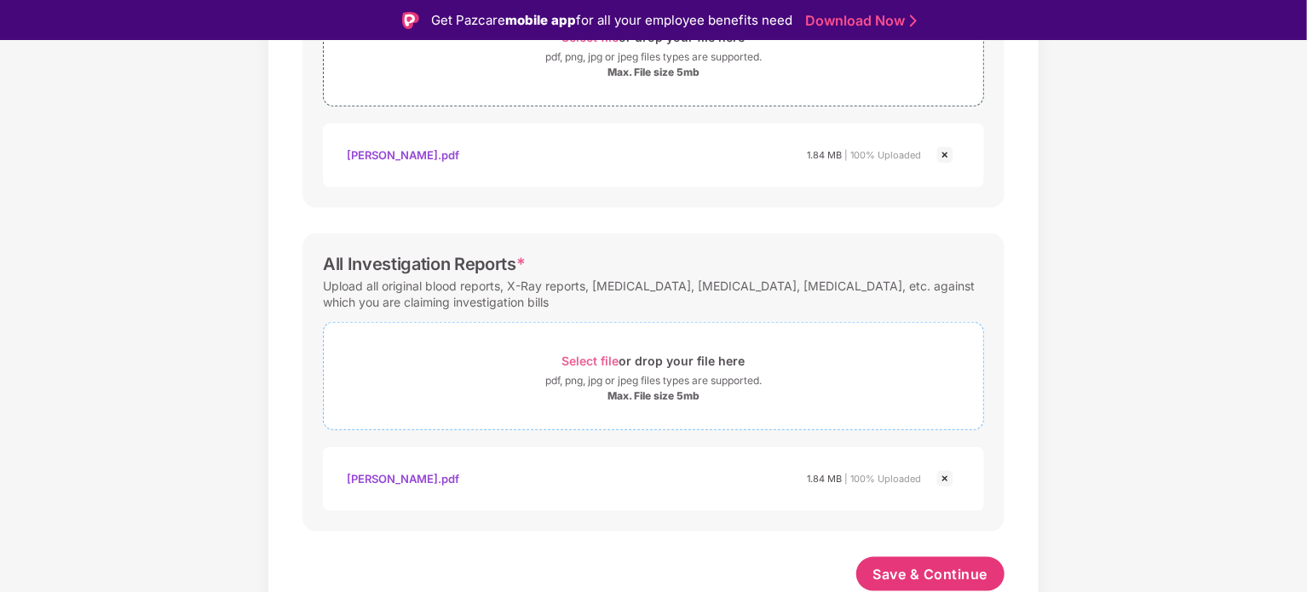
scroll to position [41, 0]
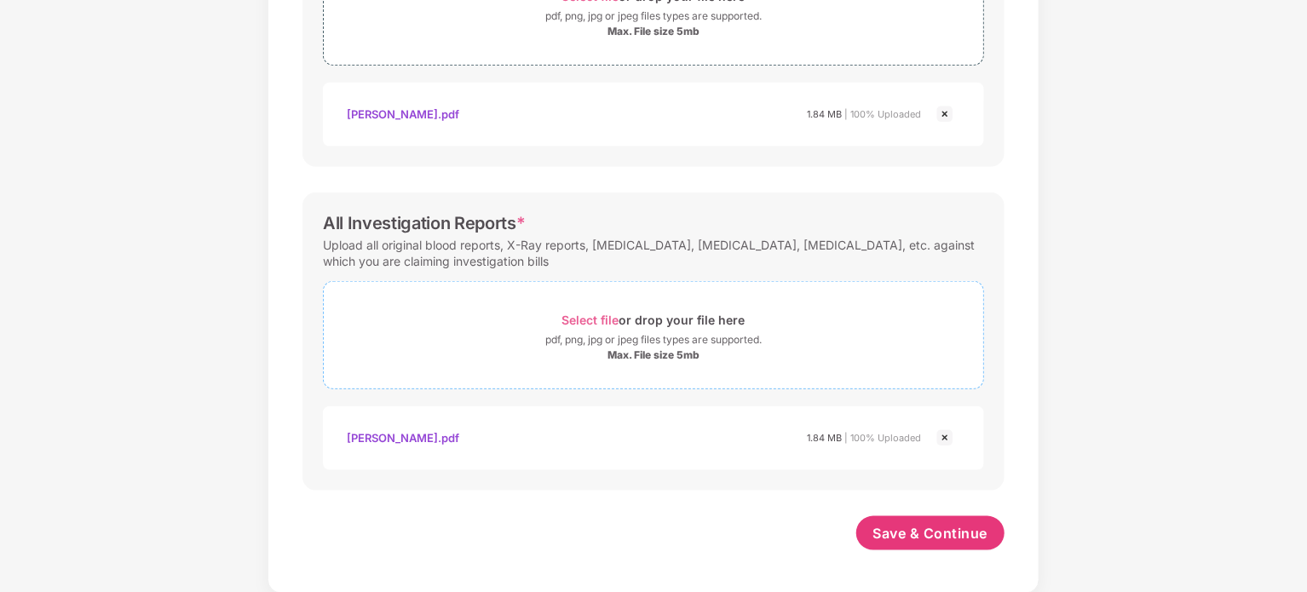
click at [600, 323] on span "Select file" at bounding box center [590, 320] width 57 height 14
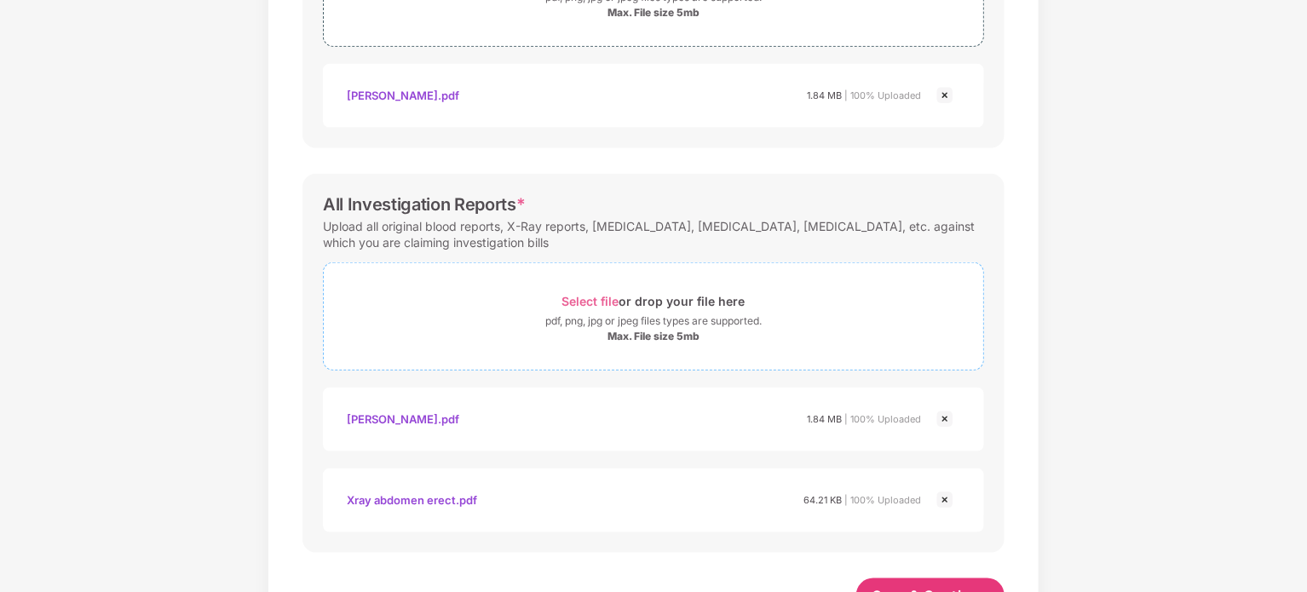
scroll to position [846, 0]
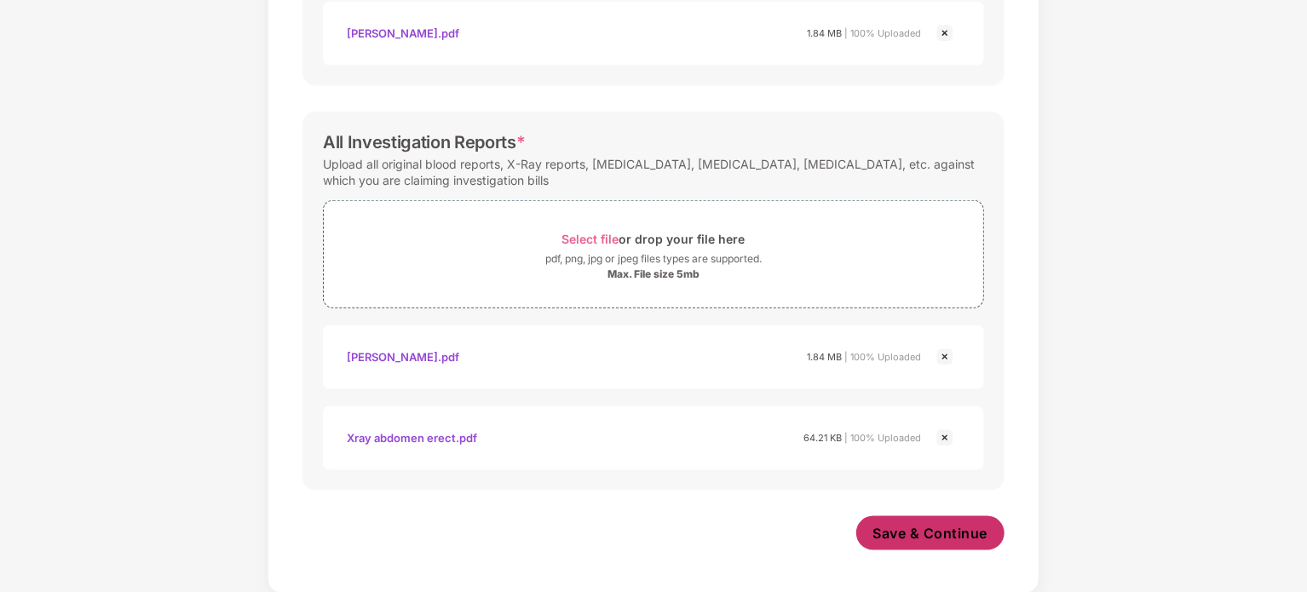
click at [899, 526] on span "Save & Continue" at bounding box center [930, 533] width 115 height 19
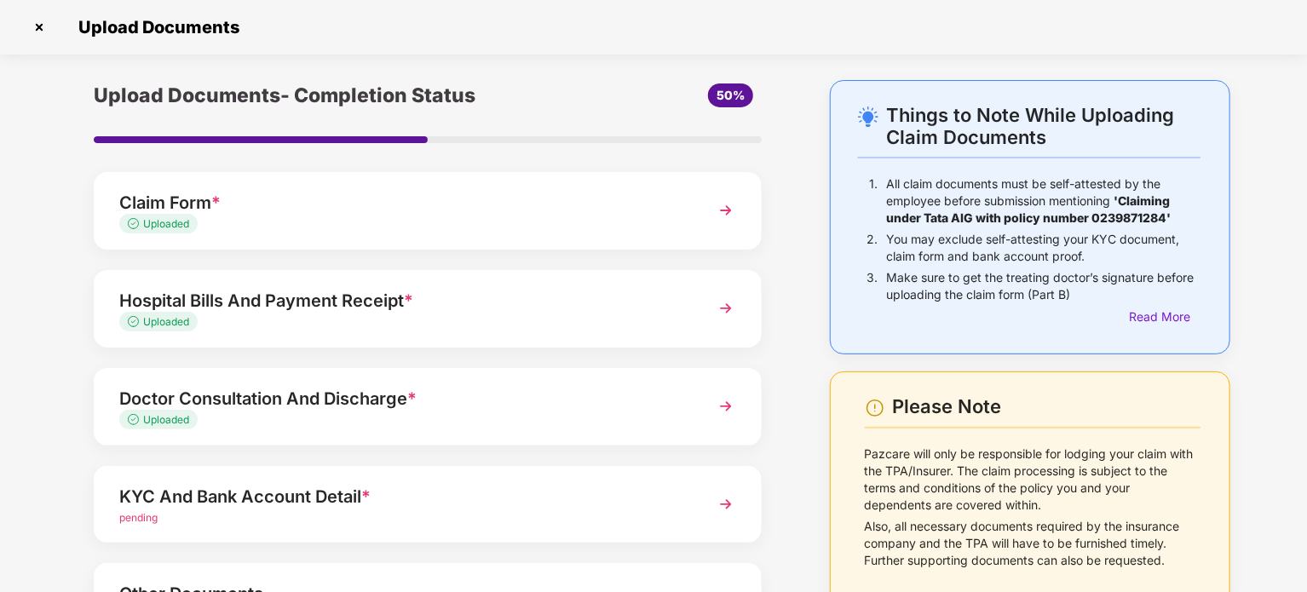
scroll to position [160, 0]
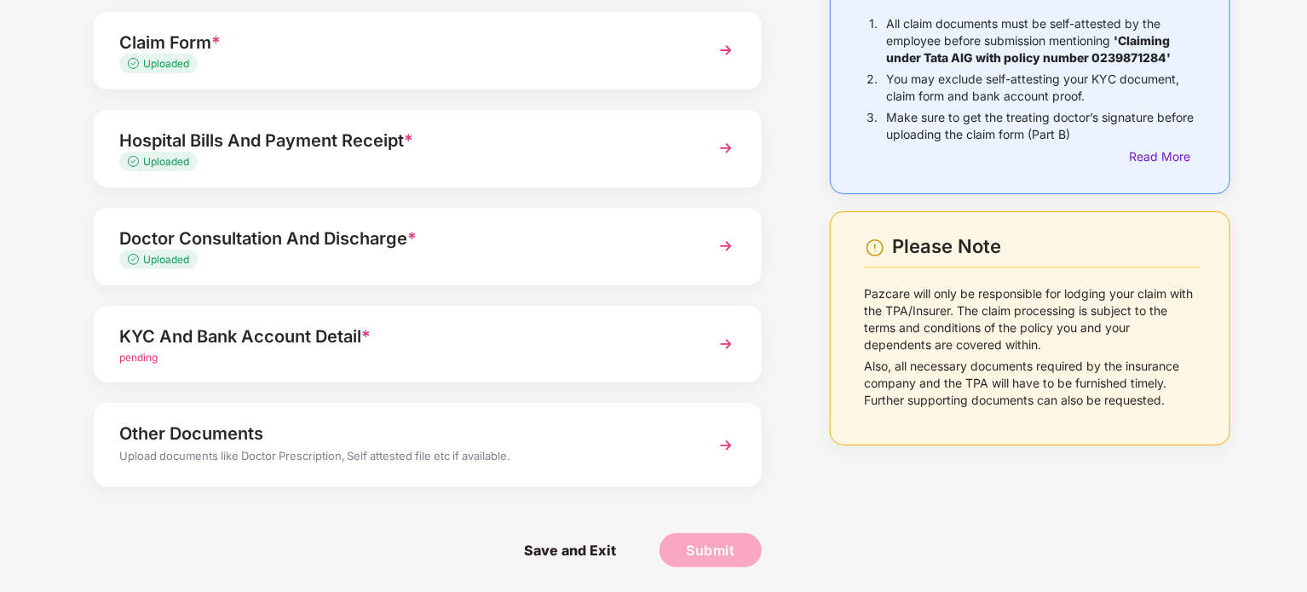
click at [339, 334] on div "KYC And Bank Account Detail *" at bounding box center [401, 336] width 565 height 27
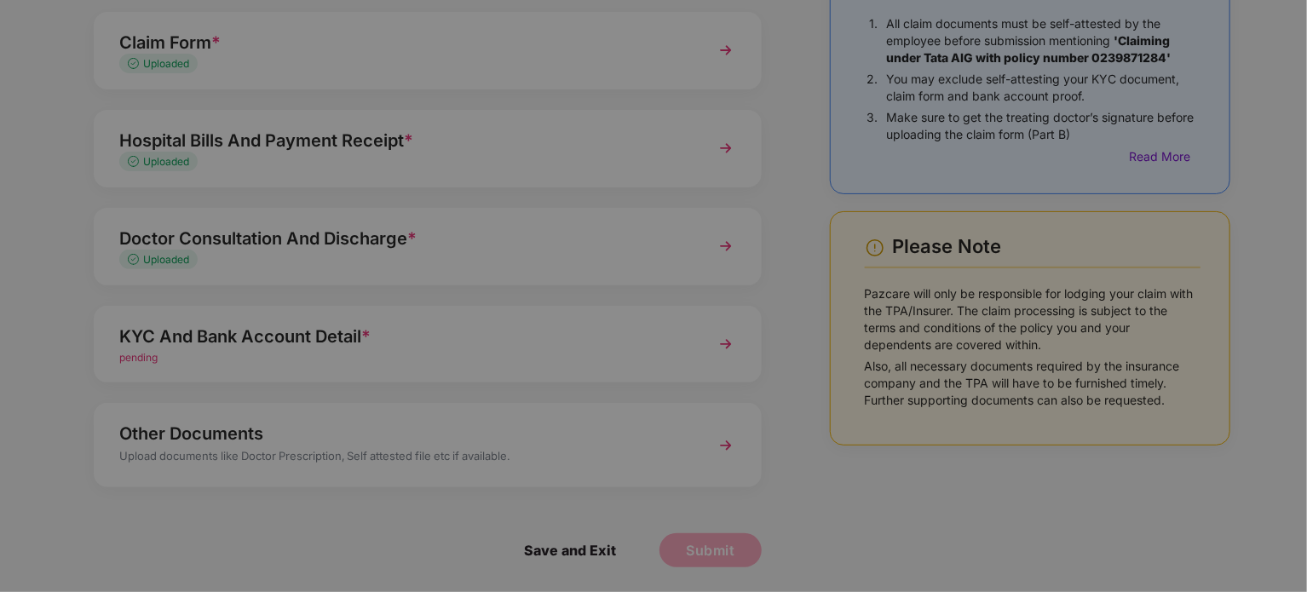
scroll to position [0, 0]
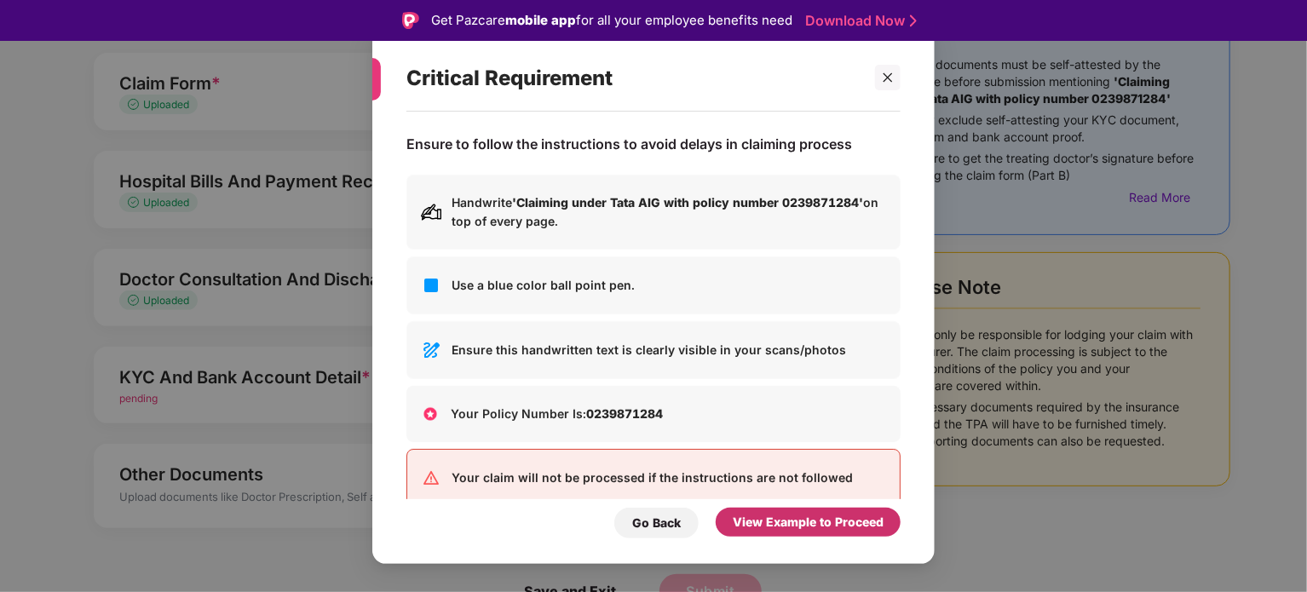
click at [774, 516] on div "View Example to Proceed" at bounding box center [808, 522] width 151 height 19
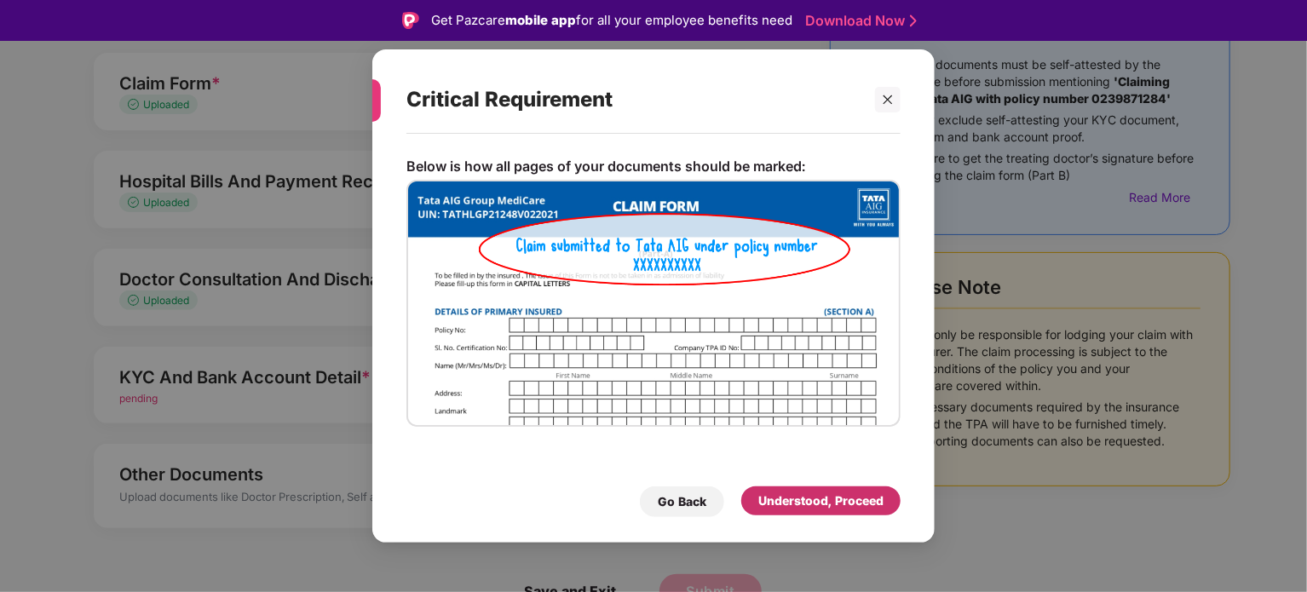
click at [836, 499] on div "Understood, Proceed" at bounding box center [820, 501] width 125 height 19
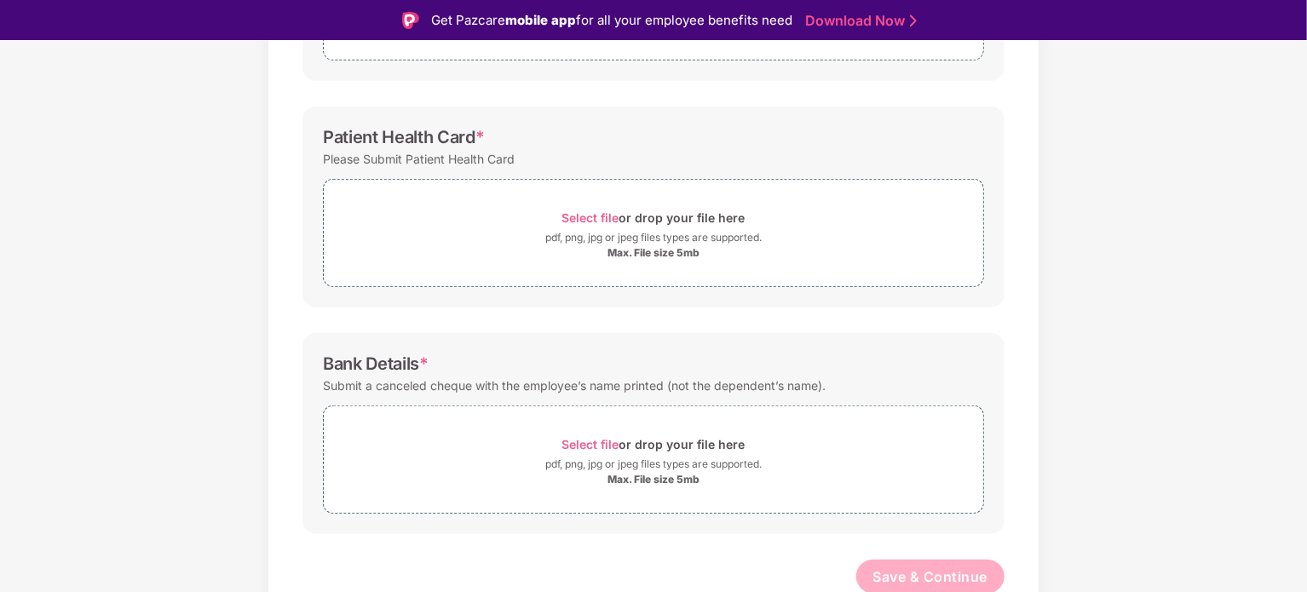
scroll to position [423, 0]
click at [578, 446] on span "Select file" at bounding box center [590, 443] width 57 height 14
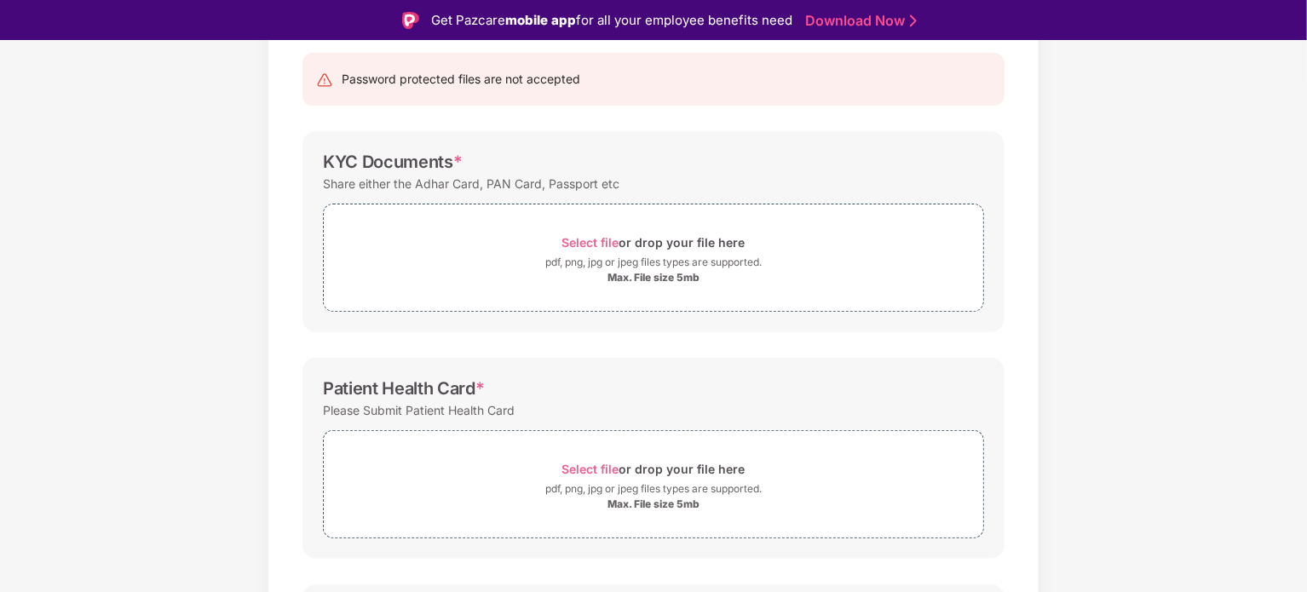
scroll to position [0, 0]
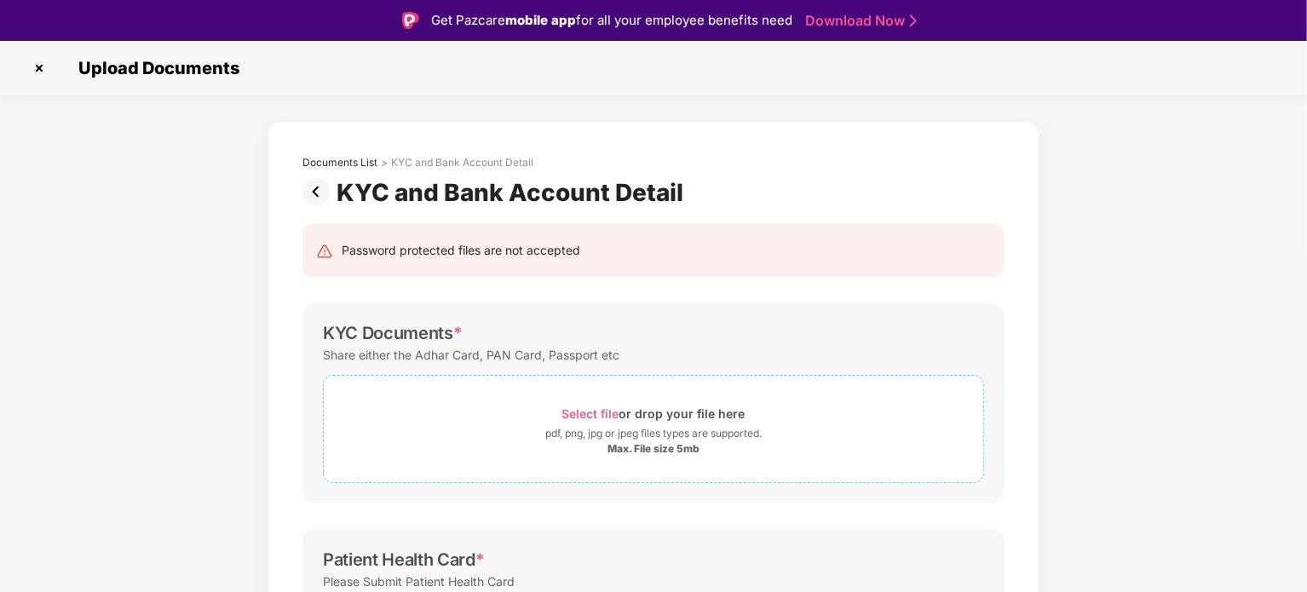
click at [595, 417] on span "Select file" at bounding box center [590, 413] width 57 height 14
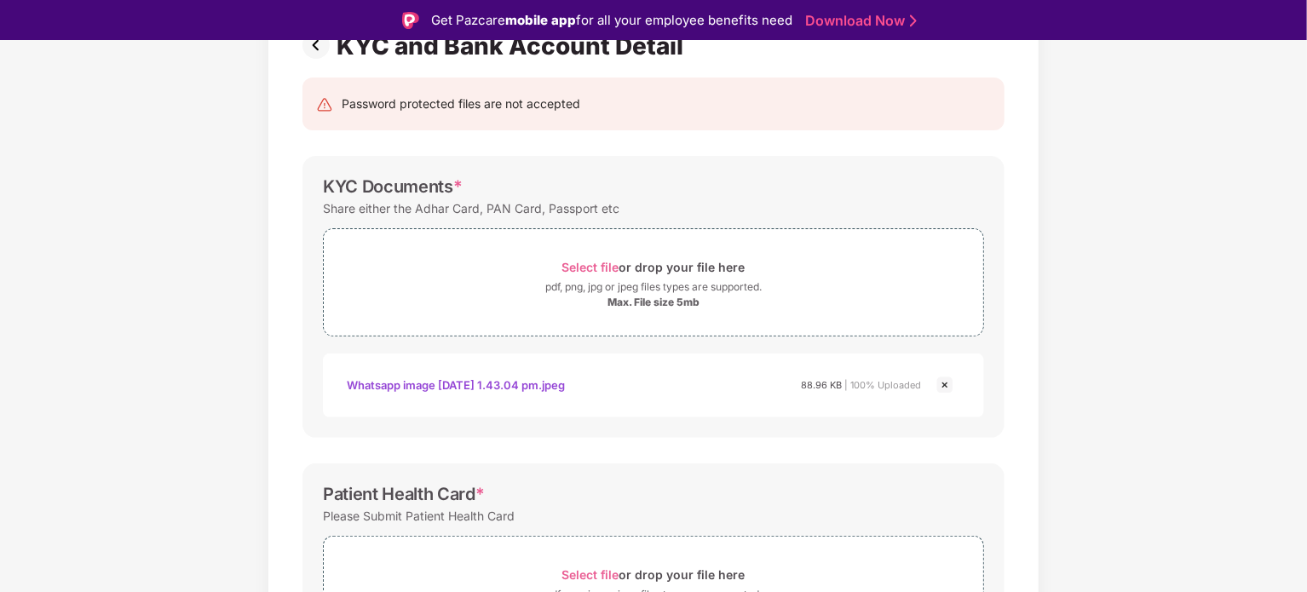
scroll to position [147, 0]
click at [571, 269] on span "Select file" at bounding box center [590, 267] width 57 height 14
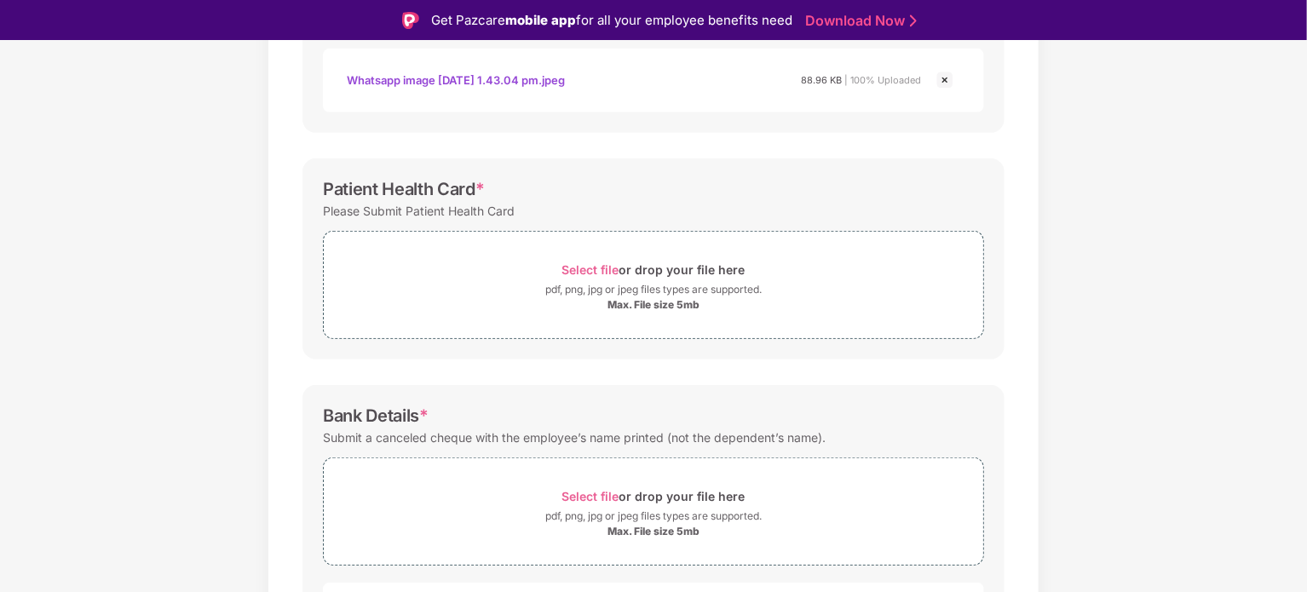
scroll to position [450, 0]
click at [580, 264] on span "Select file" at bounding box center [590, 271] width 57 height 14
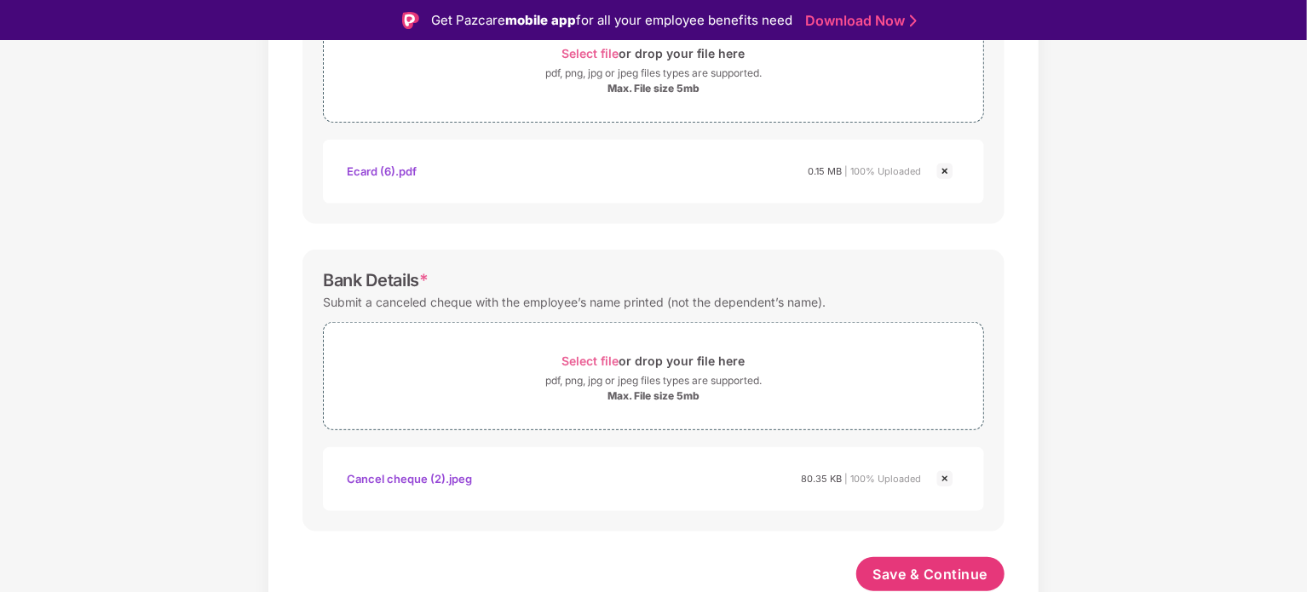
scroll to position [41, 0]
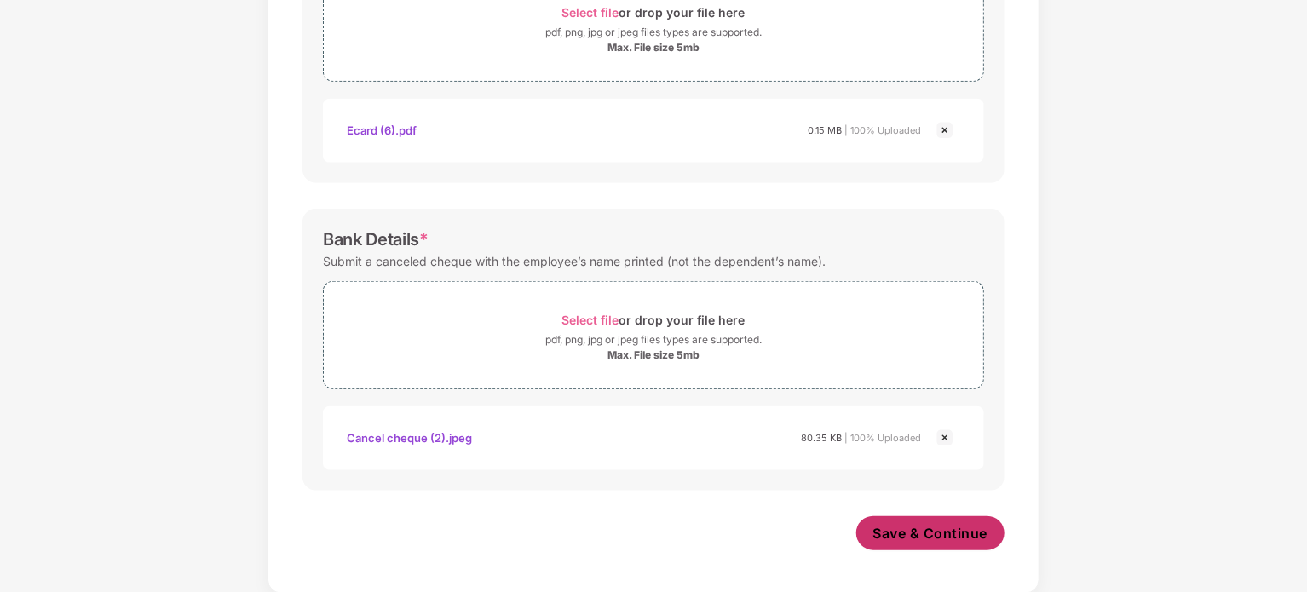
click at [889, 534] on span "Save & Continue" at bounding box center [930, 533] width 115 height 19
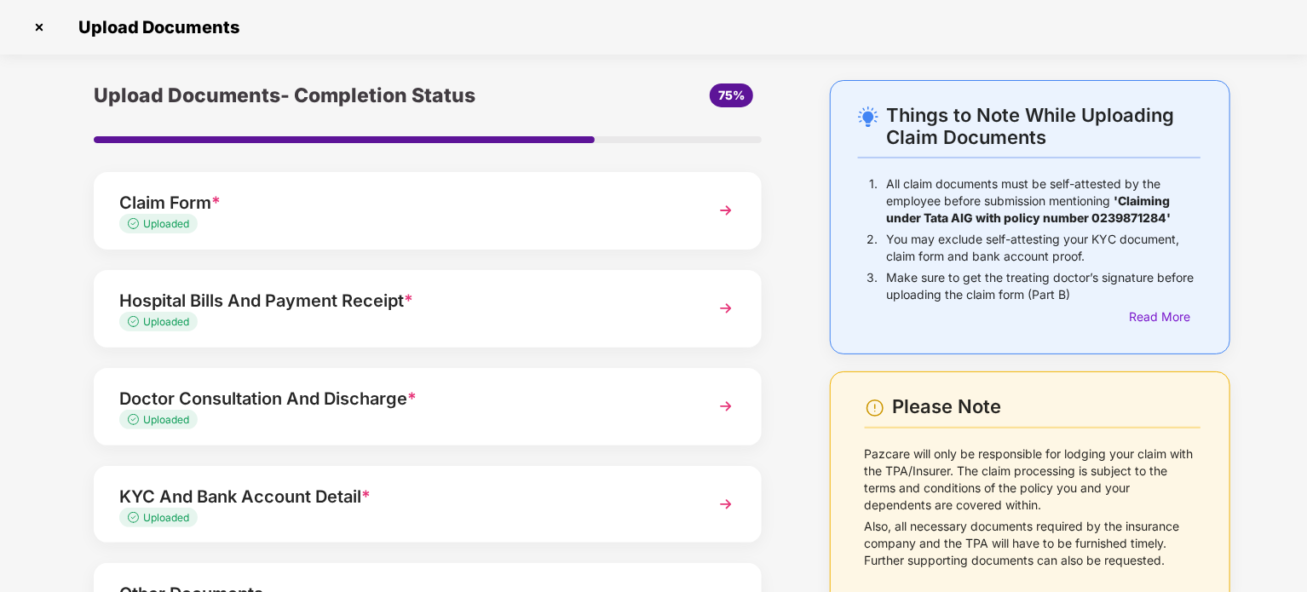
scroll to position [160, 0]
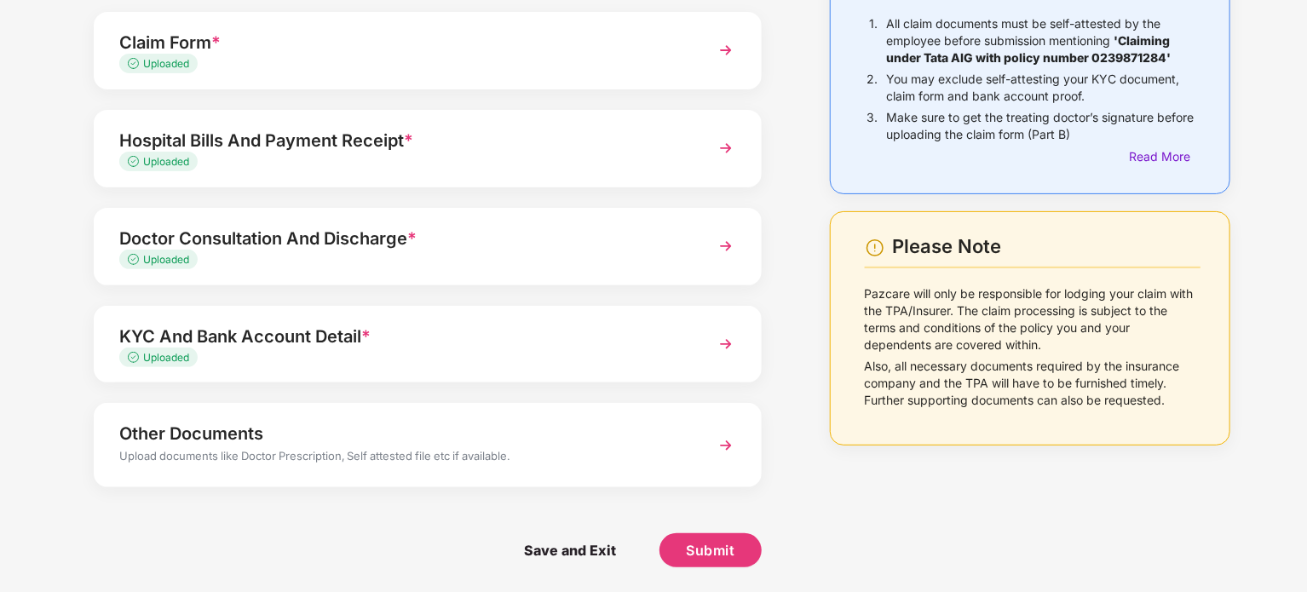
click at [455, 454] on div "Upload documents like Doctor Prescription, Self attested file etc if available." at bounding box center [401, 458] width 565 height 22
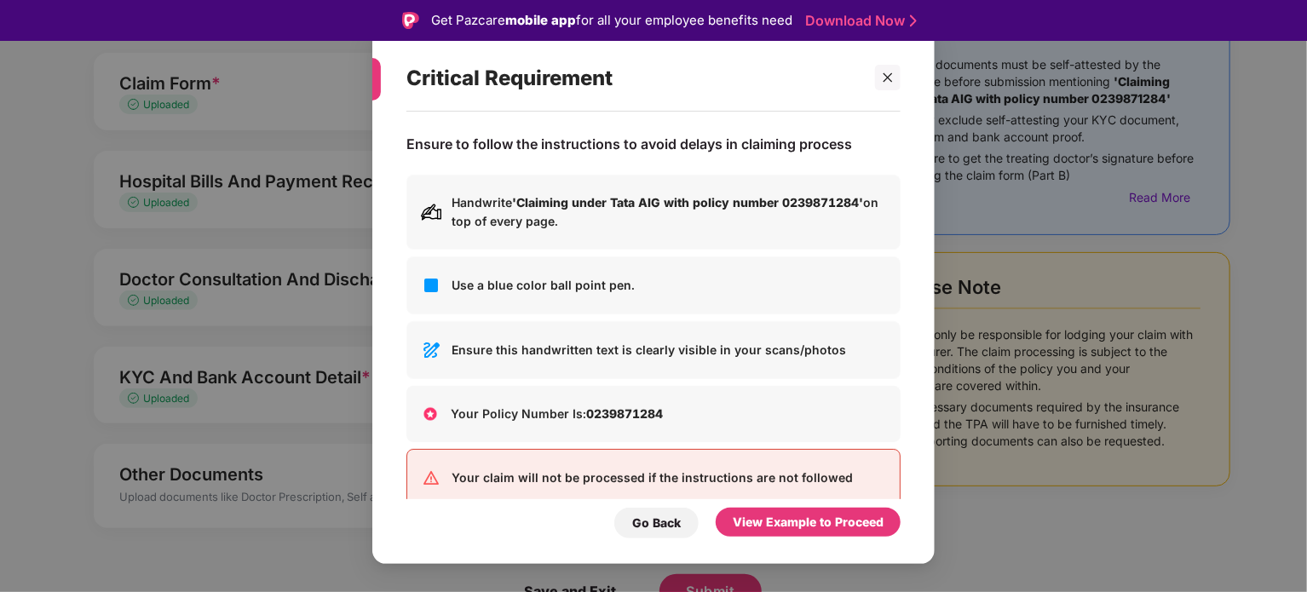
scroll to position [31, 0]
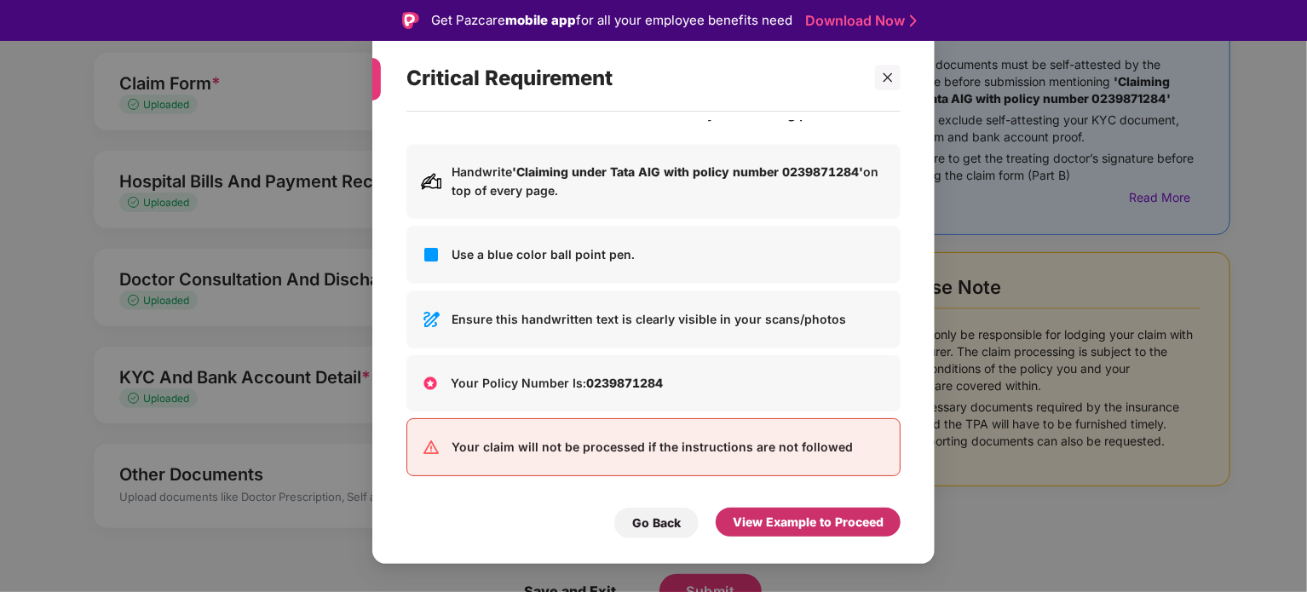
click at [768, 531] on div "View Example to Proceed" at bounding box center [808, 522] width 151 height 19
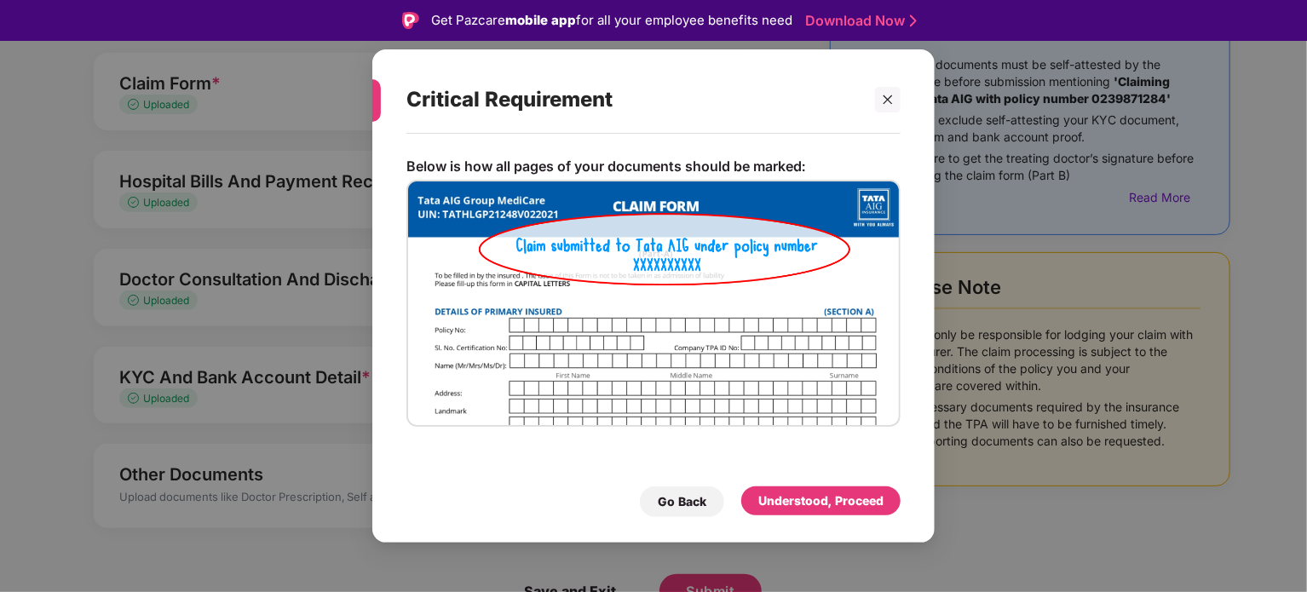
scroll to position [0, 0]
click at [793, 501] on div "Understood, Proceed" at bounding box center [820, 501] width 125 height 19
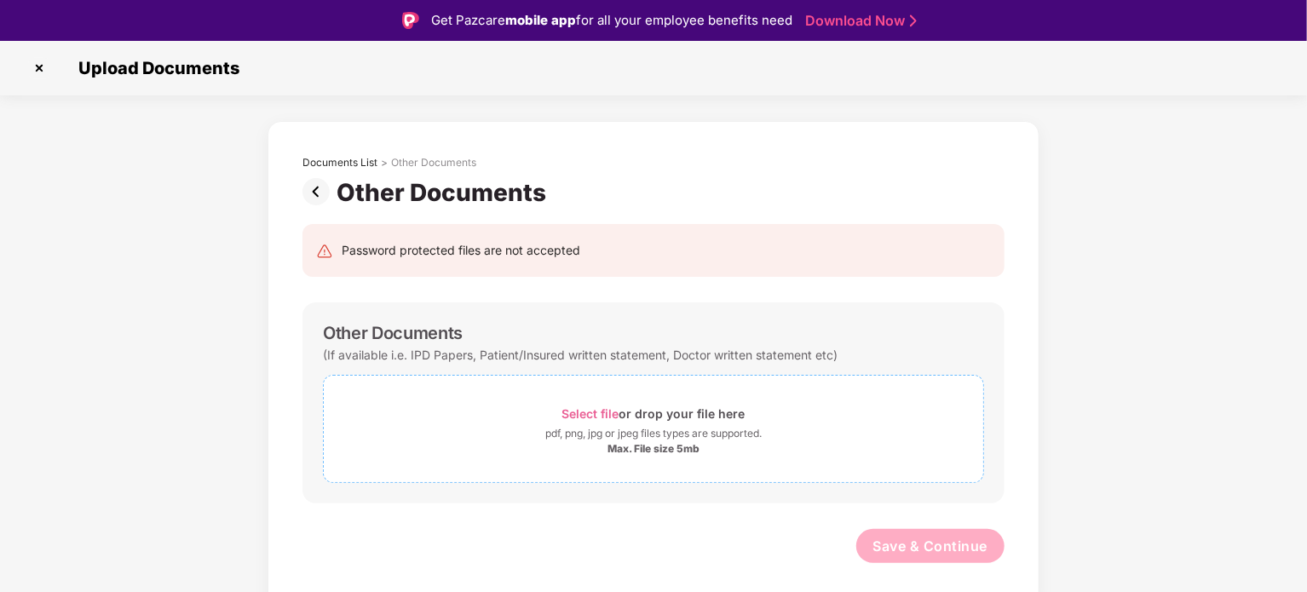
click at [583, 416] on span "Select file" at bounding box center [590, 413] width 57 height 14
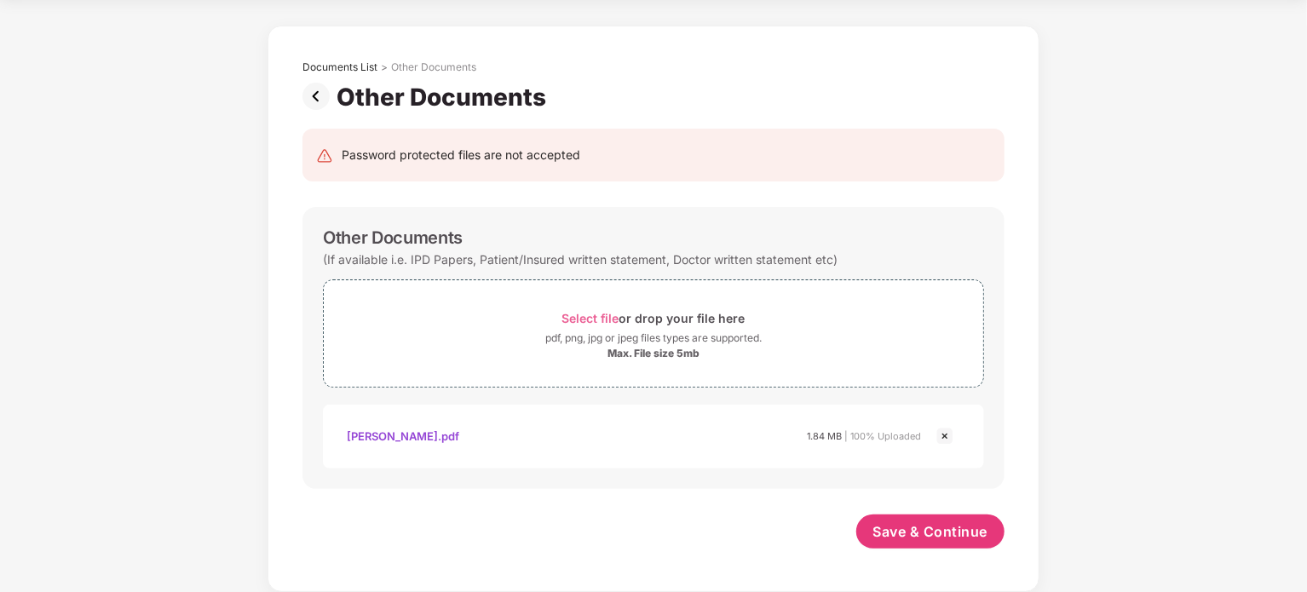
scroll to position [54, 0]
click at [599, 319] on span "Select file" at bounding box center [590, 319] width 57 height 14
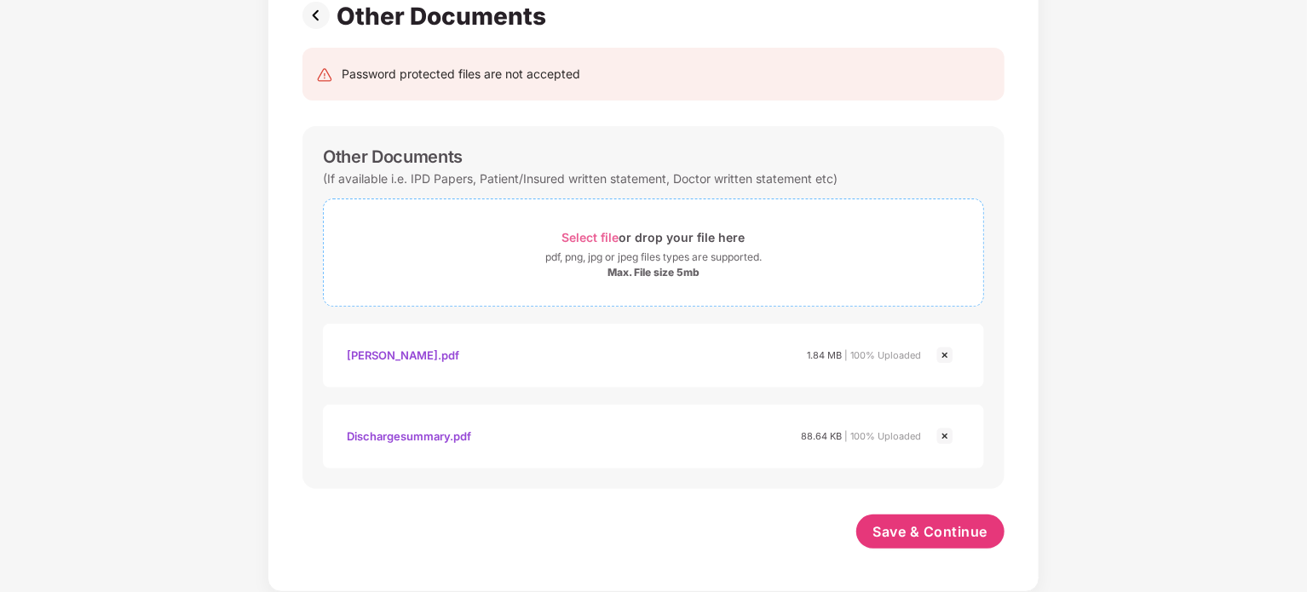
scroll to position [135, 0]
click at [932, 527] on span "Save & Continue" at bounding box center [930, 532] width 115 height 19
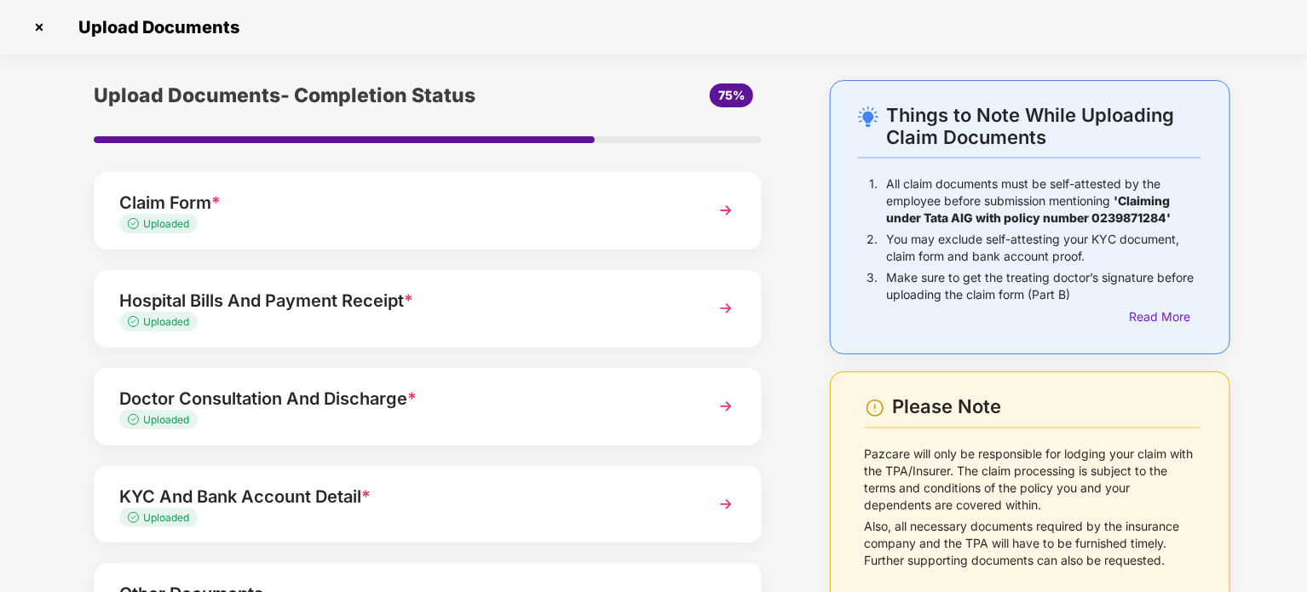
scroll to position [153, 0]
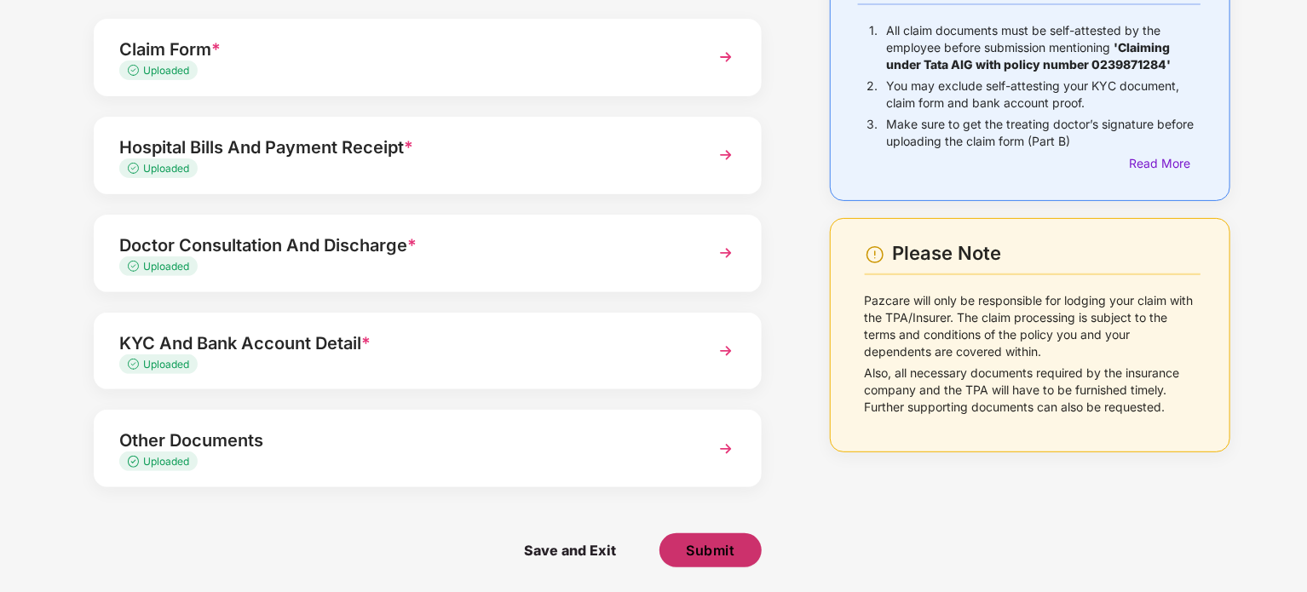
click at [722, 563] on button "Submit" at bounding box center [710, 550] width 102 height 34
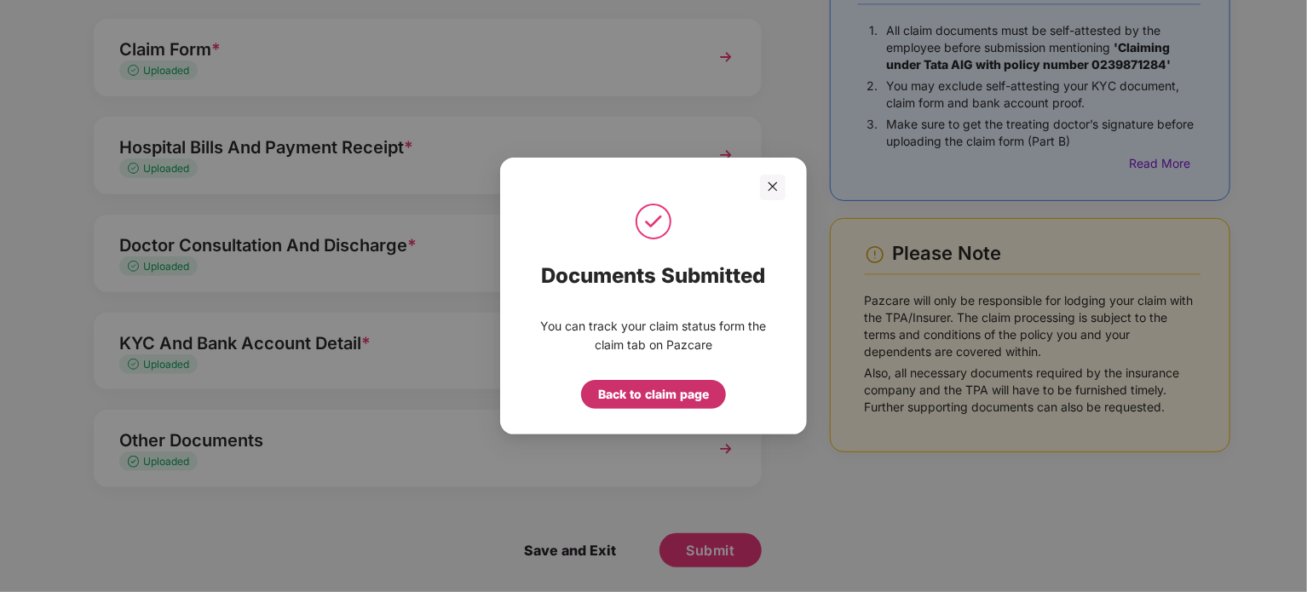
click at [647, 406] on div "Back to claim page" at bounding box center [653, 394] width 145 height 29
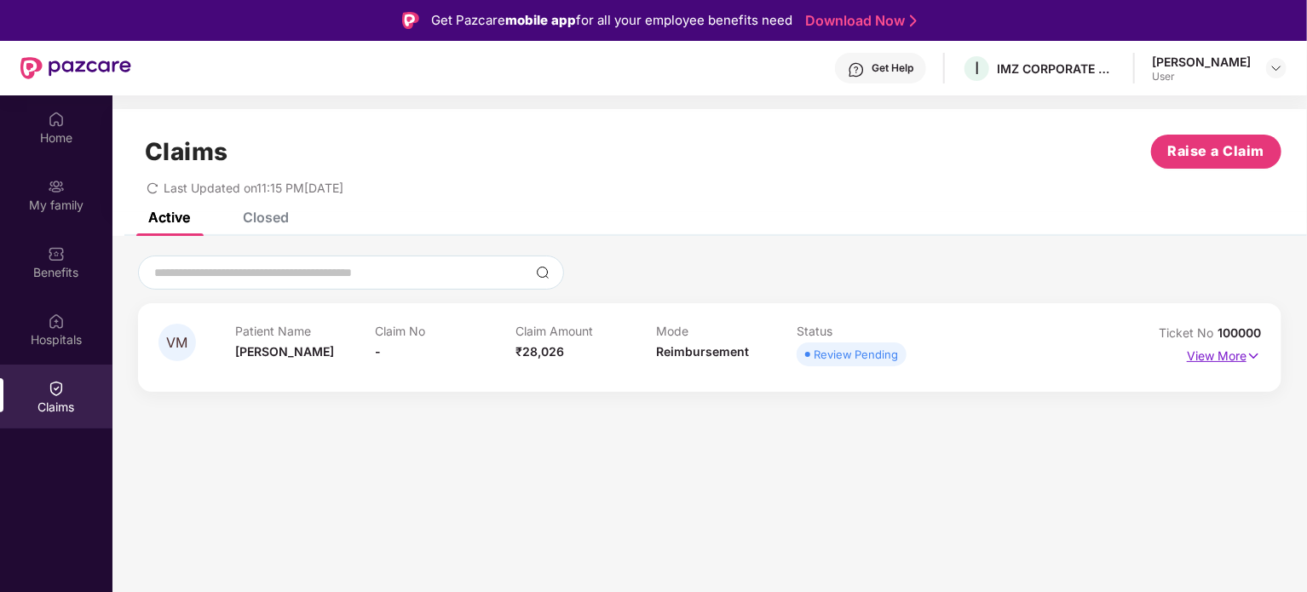
click at [1206, 357] on p "View More" at bounding box center [1224, 353] width 74 height 23
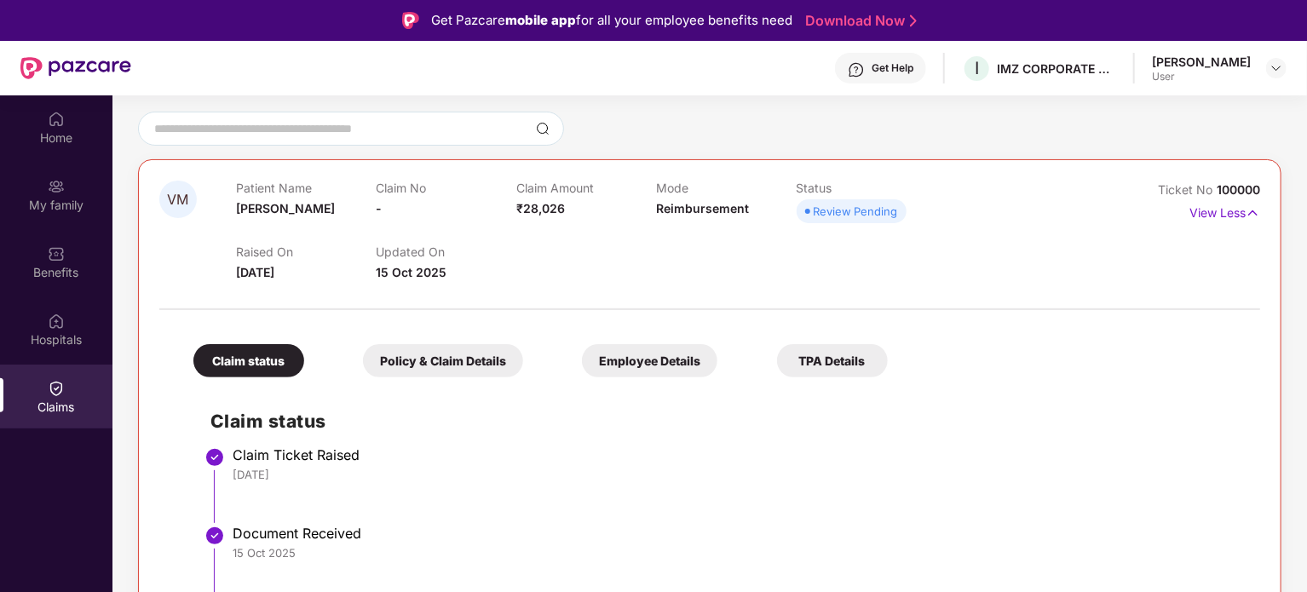
scroll to position [95, 0]
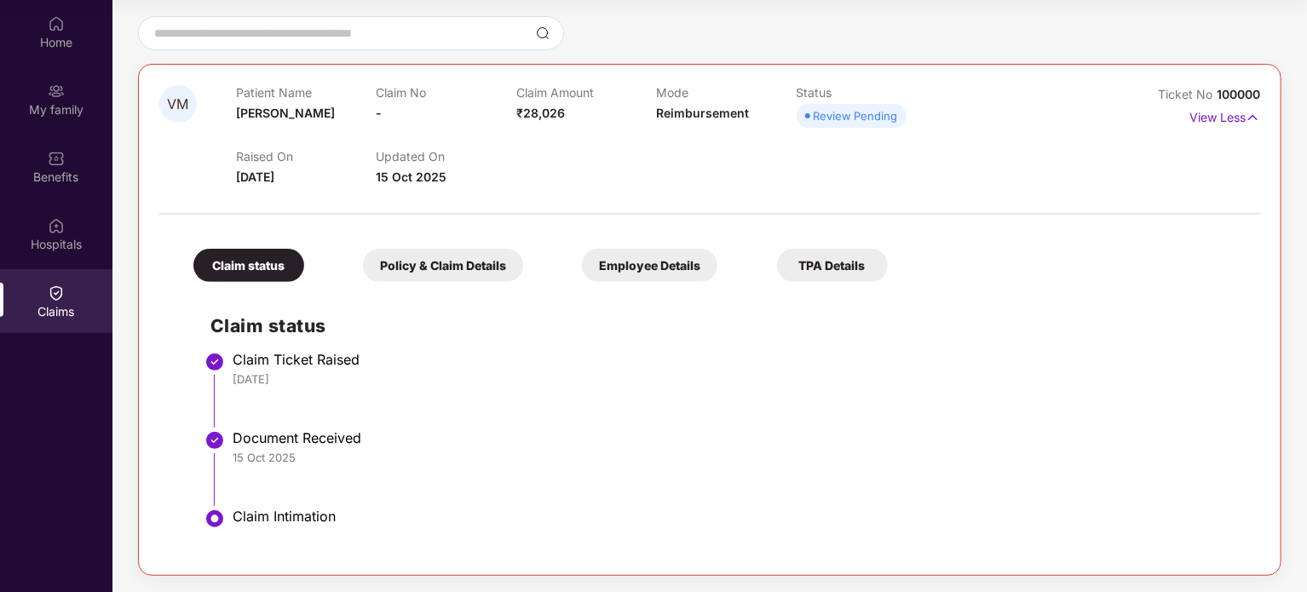
click at [453, 251] on div "Policy & Claim Details" at bounding box center [443, 265] width 160 height 33
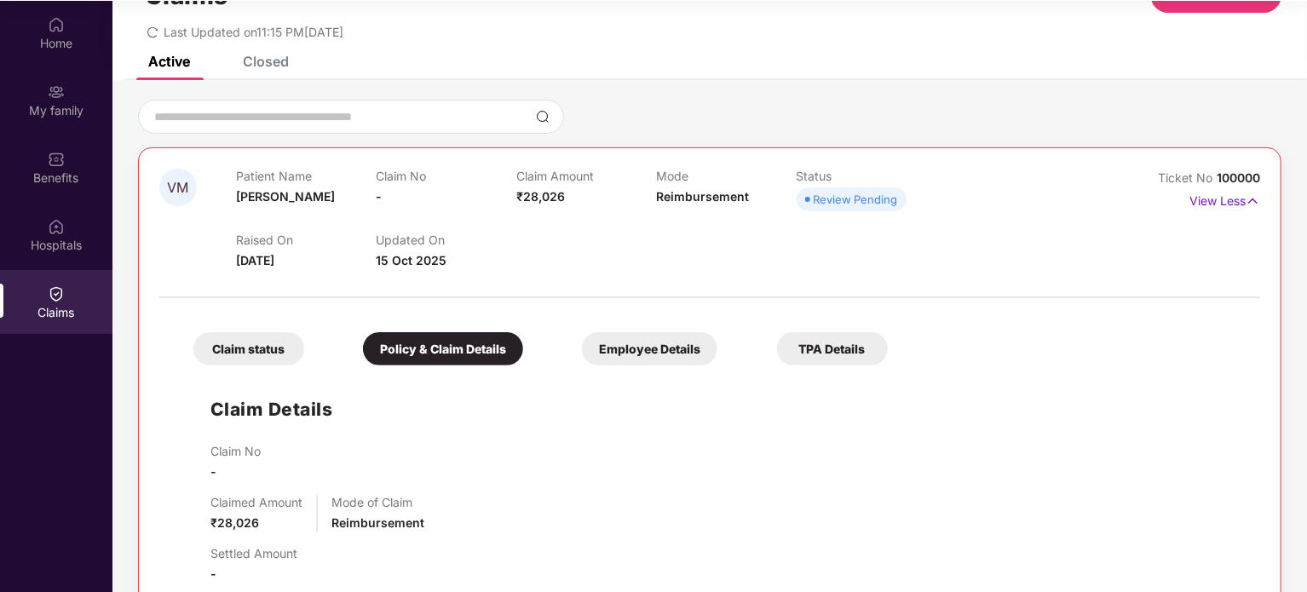
scroll to position [0, 0]
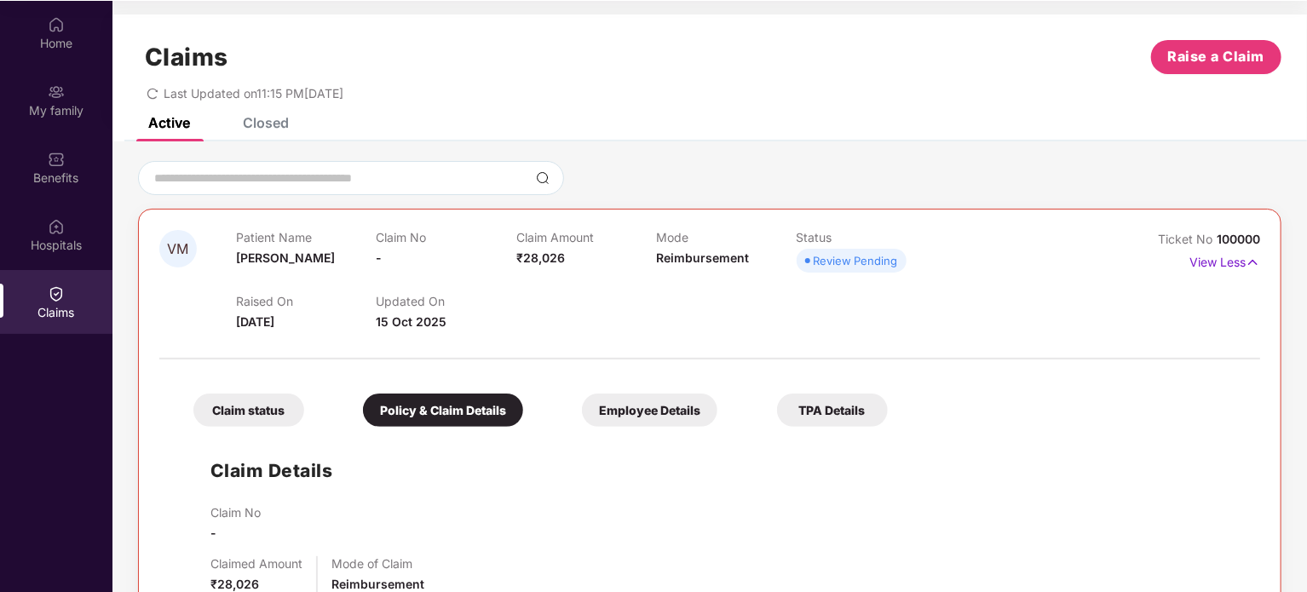
click at [619, 407] on div "Employee Details" at bounding box center [649, 410] width 135 height 33
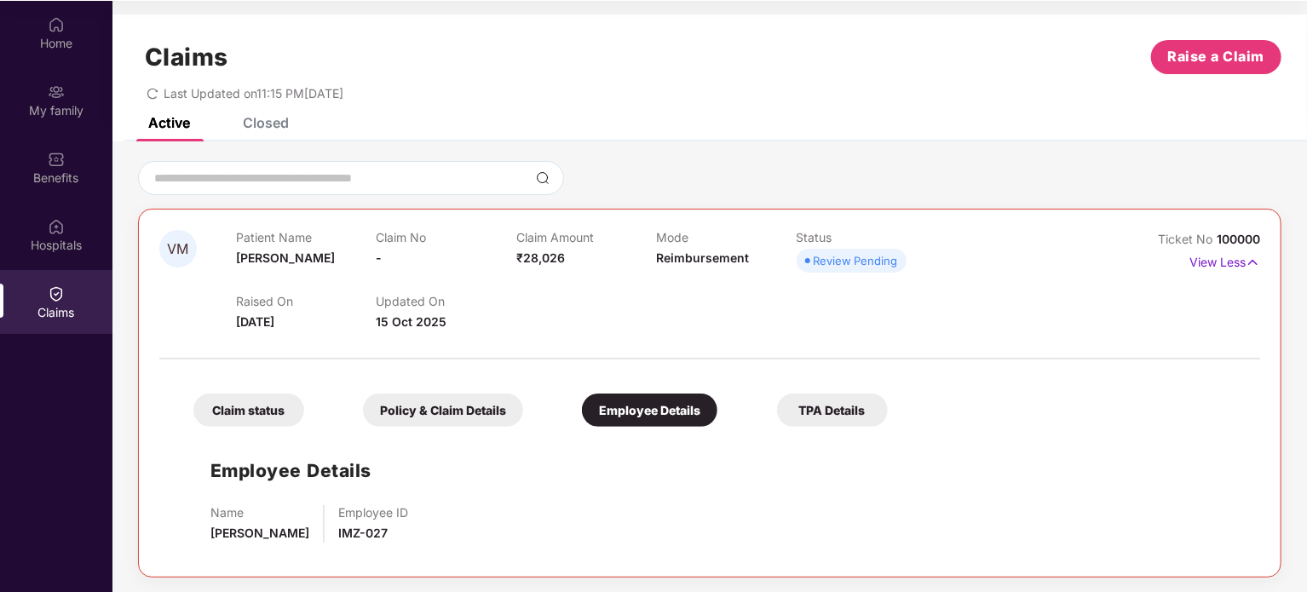
scroll to position [1, 0]
click at [811, 426] on div "Claim status Policy & Claim Details Employee Details TPA Details Employee Detai…" at bounding box center [709, 461] width 1101 height 188
click at [811, 424] on div "TPA Details" at bounding box center [832, 409] width 111 height 33
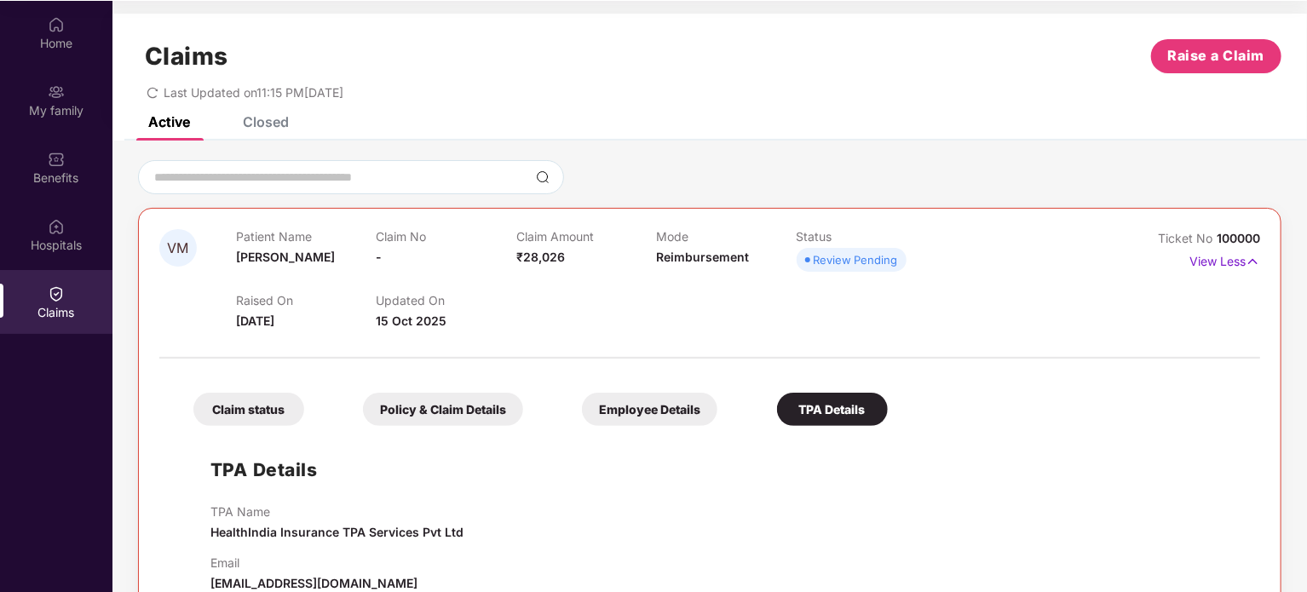
scroll to position [38, 0]
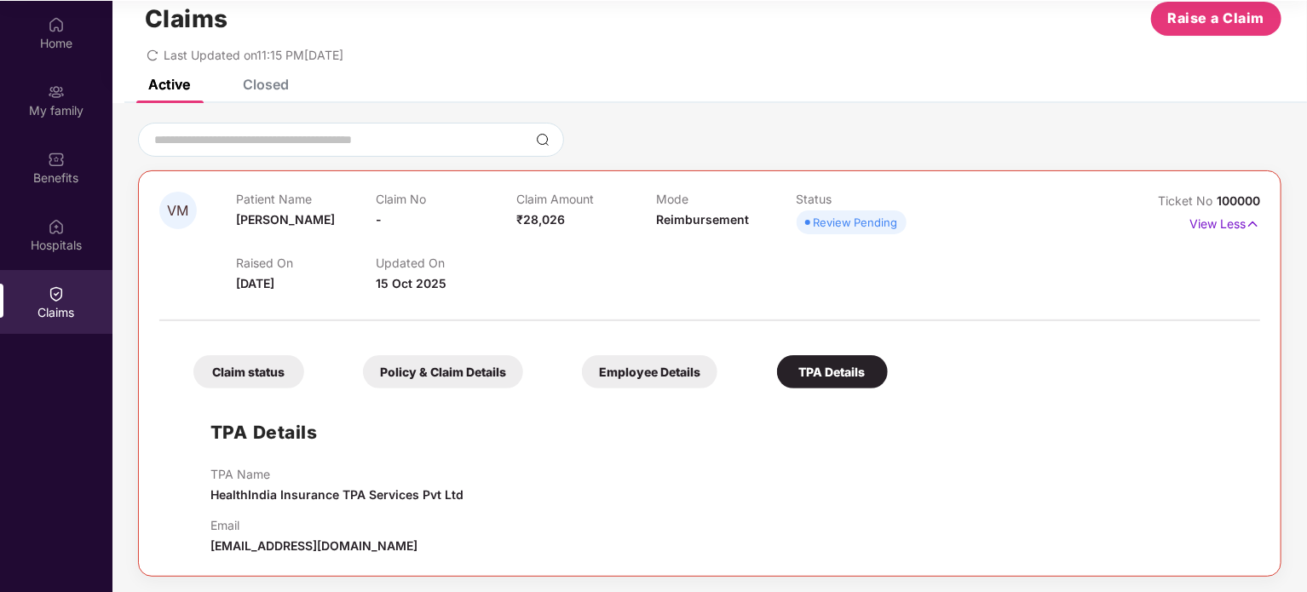
click at [239, 374] on div "Claim status" at bounding box center [248, 371] width 111 height 33
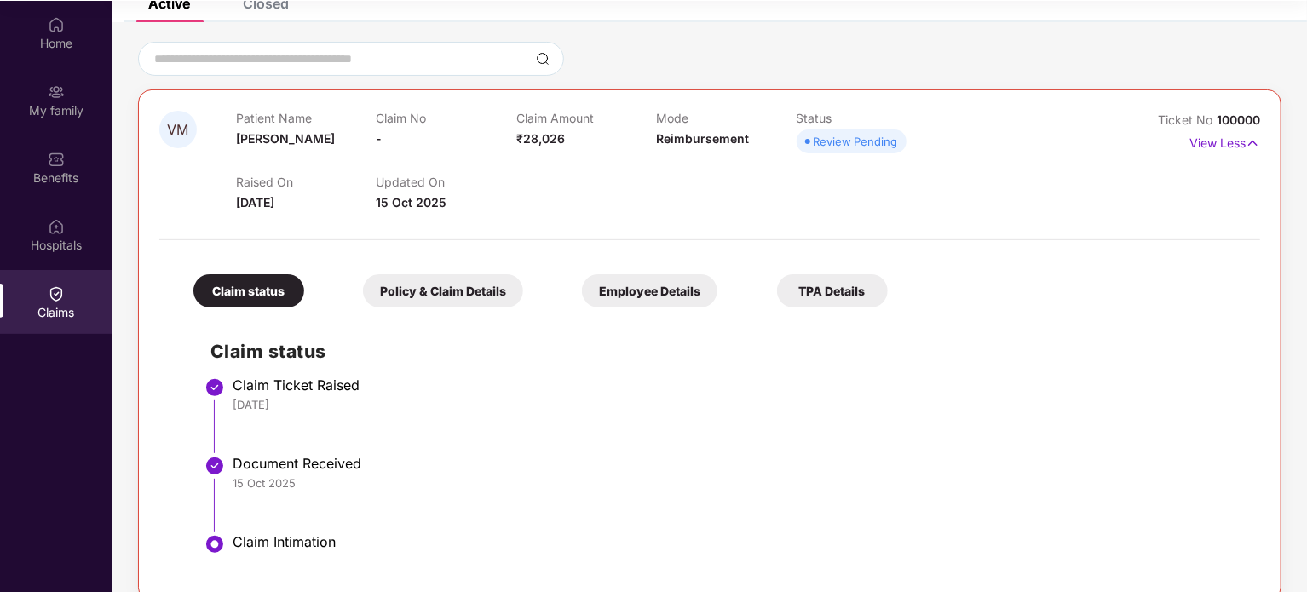
scroll to position [144, 0]
